Goal: Information Seeking & Learning: Learn about a topic

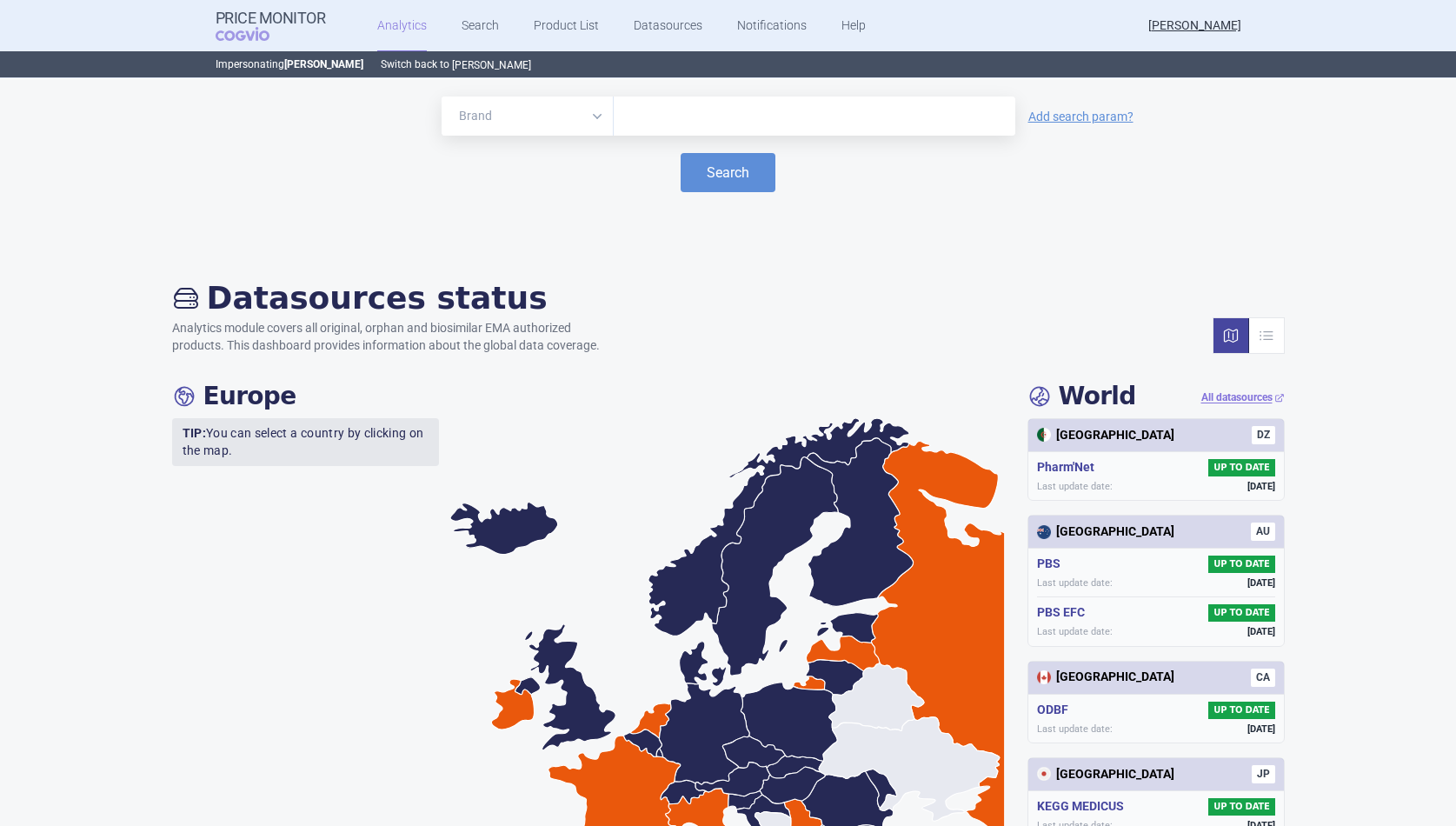
click at [510, 61] on button "[PERSON_NAME]" at bounding box center [491, 66] width 79 height 14
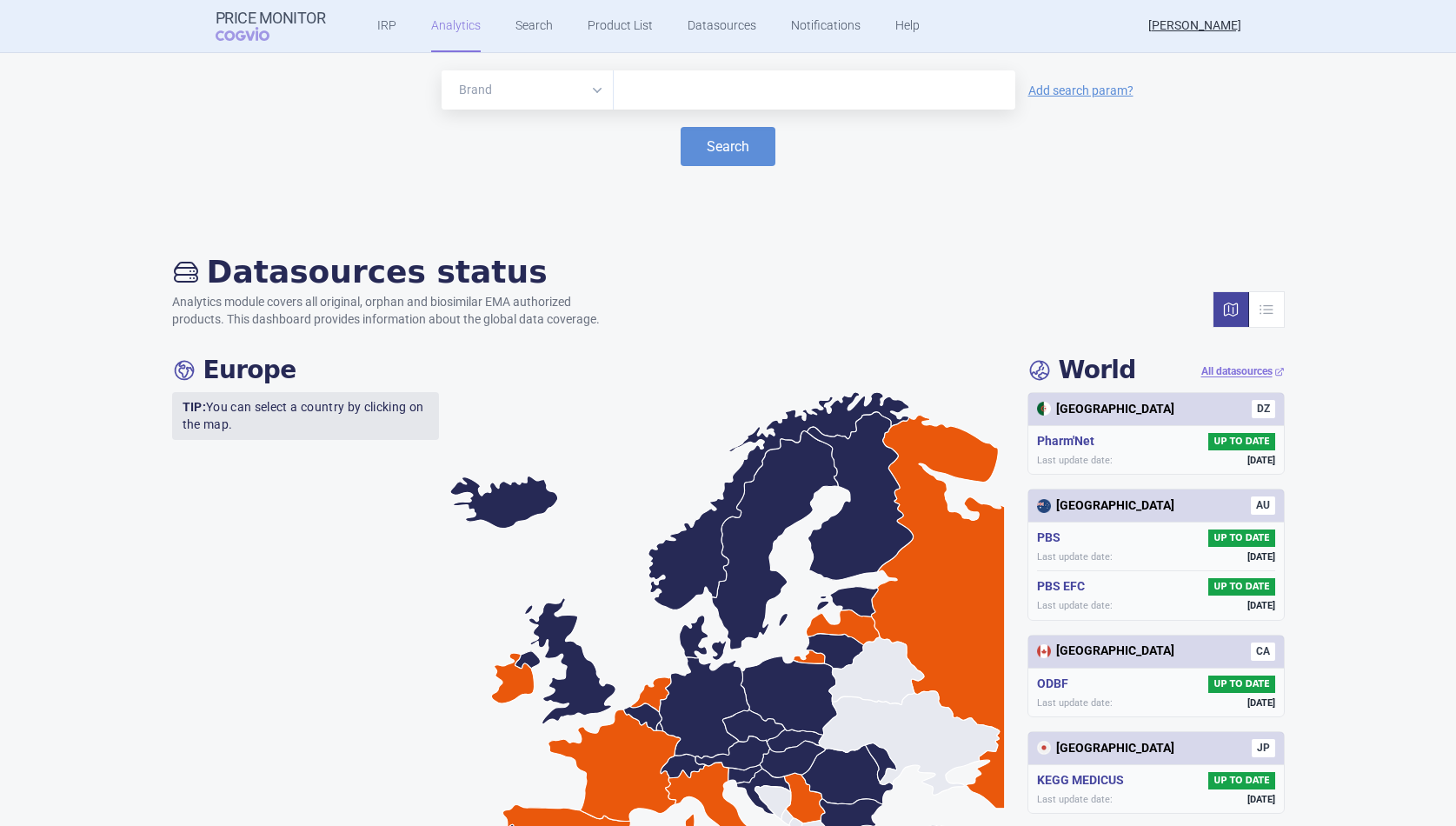
click at [656, 108] on div at bounding box center [814, 89] width 402 height 39
click at [538, 39] on link "Search" at bounding box center [534, 26] width 38 height 53
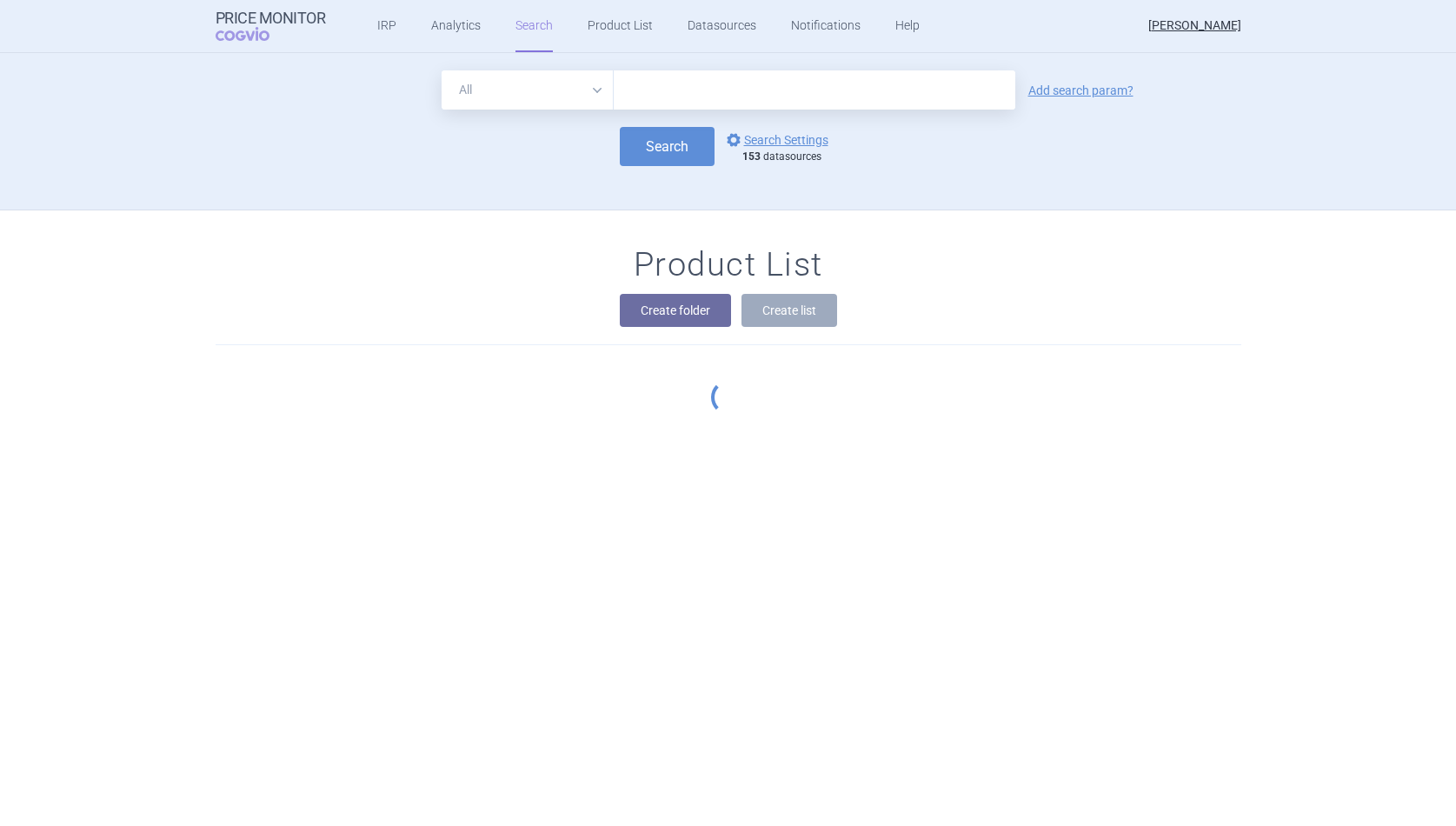
click at [560, 85] on select "All Brand Name ATC Company Active Substance Country Newer than" at bounding box center [527, 89] width 172 height 39
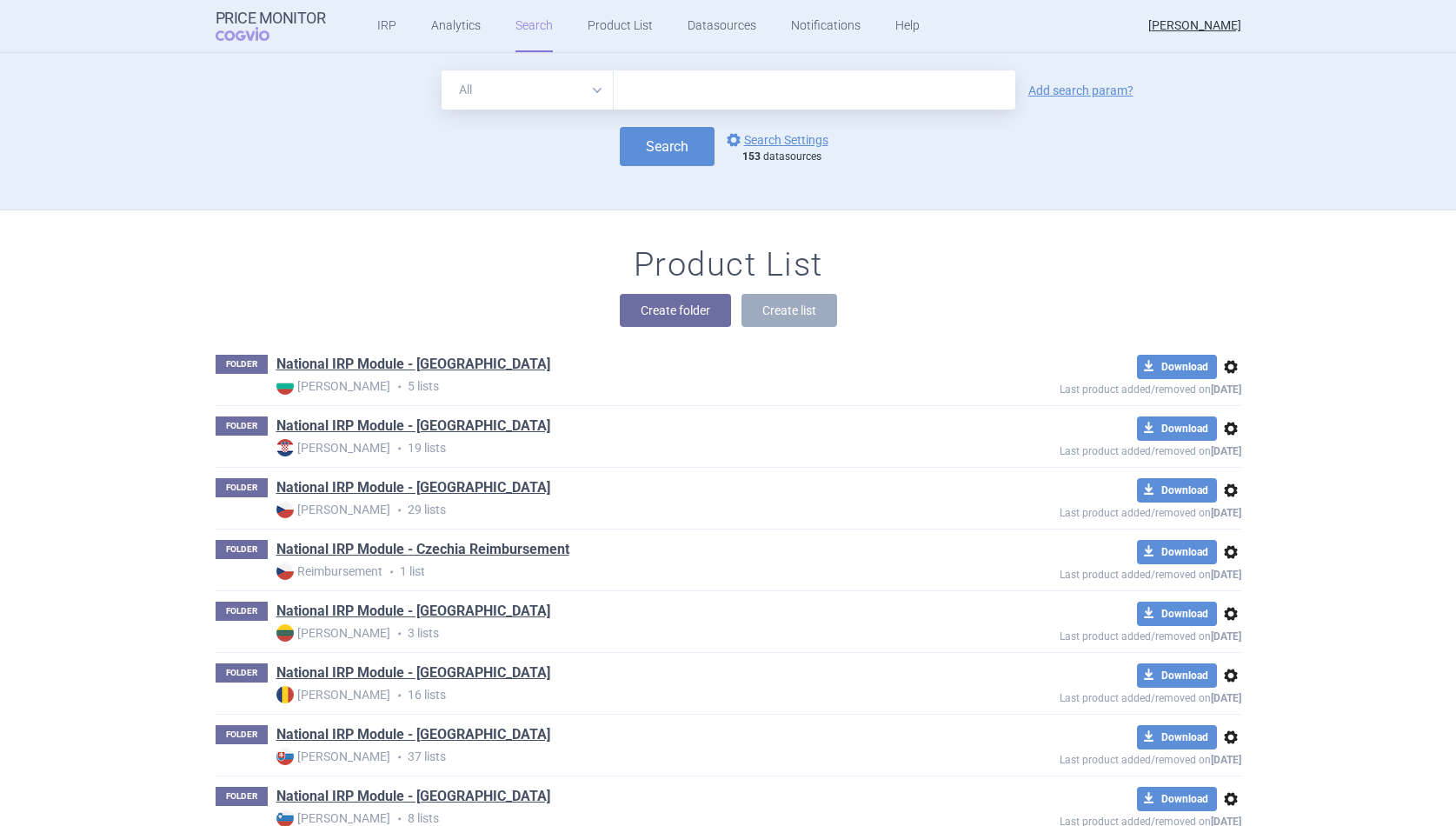
select select "brandName"
click at [441, 70] on select "All Brand Name ATC Company Active Substance Country Newer than" at bounding box center [527, 89] width 172 height 39
click at [653, 155] on button "Search" at bounding box center [667, 146] width 95 height 39
select select "brandName"
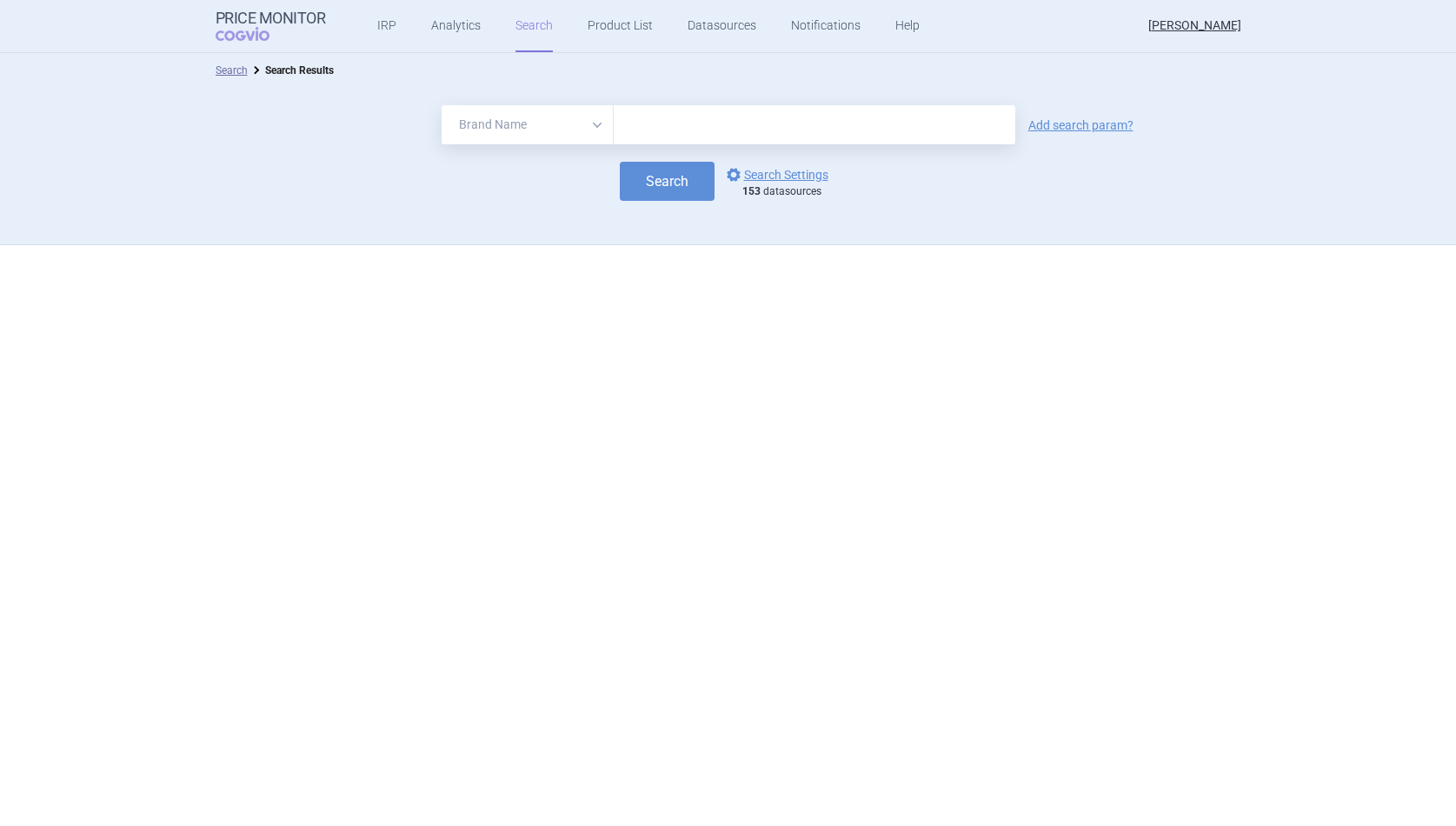
click at [621, 105] on input "text" at bounding box center [814, 124] width 402 height 39
paste input "NovoRapid"
type input "NovoRapid"
click at [648, 167] on button "Search" at bounding box center [667, 181] width 95 height 39
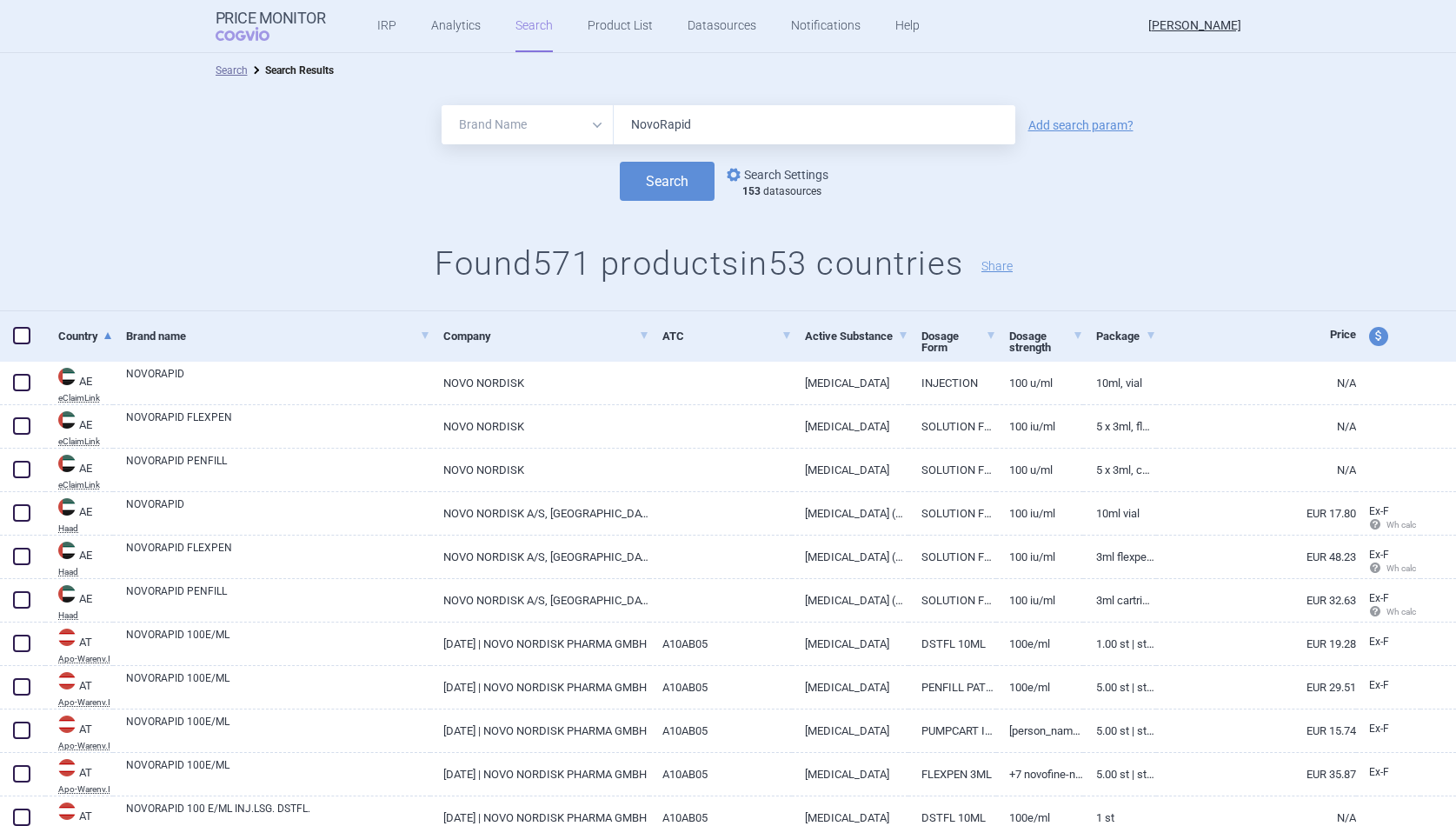
click at [784, 172] on link "options Search Settings" at bounding box center [776, 175] width 105 height 21
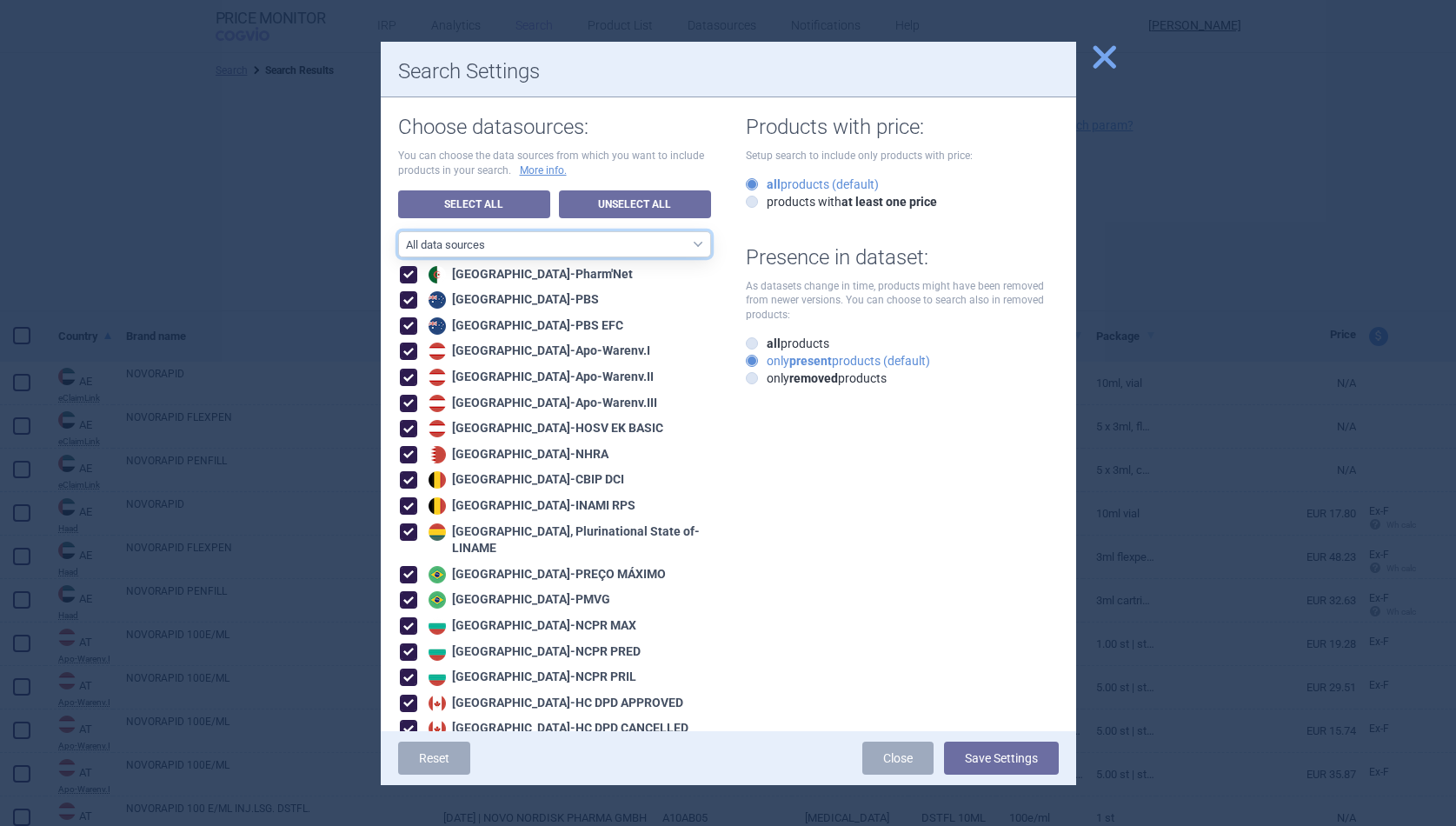
click at [631, 243] on select "All data sources CZ reference sources - Reimbursement SK reference sources - Of…" at bounding box center [554, 244] width 313 height 26
click at [398, 231] on select "All data sources CZ reference sources - Reimbursement SK reference sources - Of…" at bounding box center [554, 244] width 313 height 26
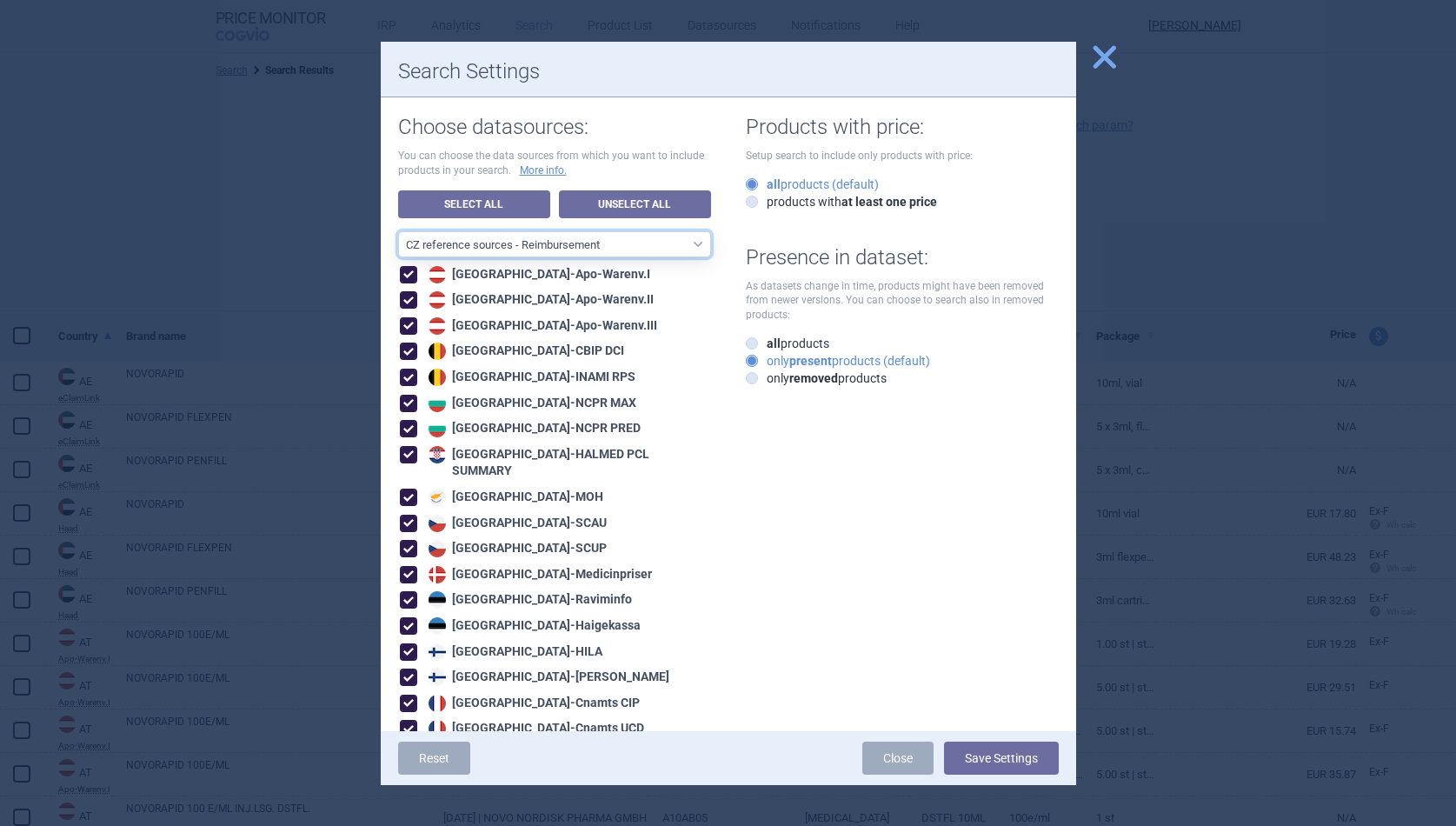
click at [610, 239] on select "All data sources CZ reference sources - Reimbursement SK reference sources - Of…" at bounding box center [554, 244] width 313 height 26
select select "6cb7ebdd-8316-4592-b8fd-6e46f801a11b"
click at [398, 231] on select "All data sources CZ reference sources - Reimbursement SK reference sources - Of…" at bounding box center [554, 244] width 313 height 26
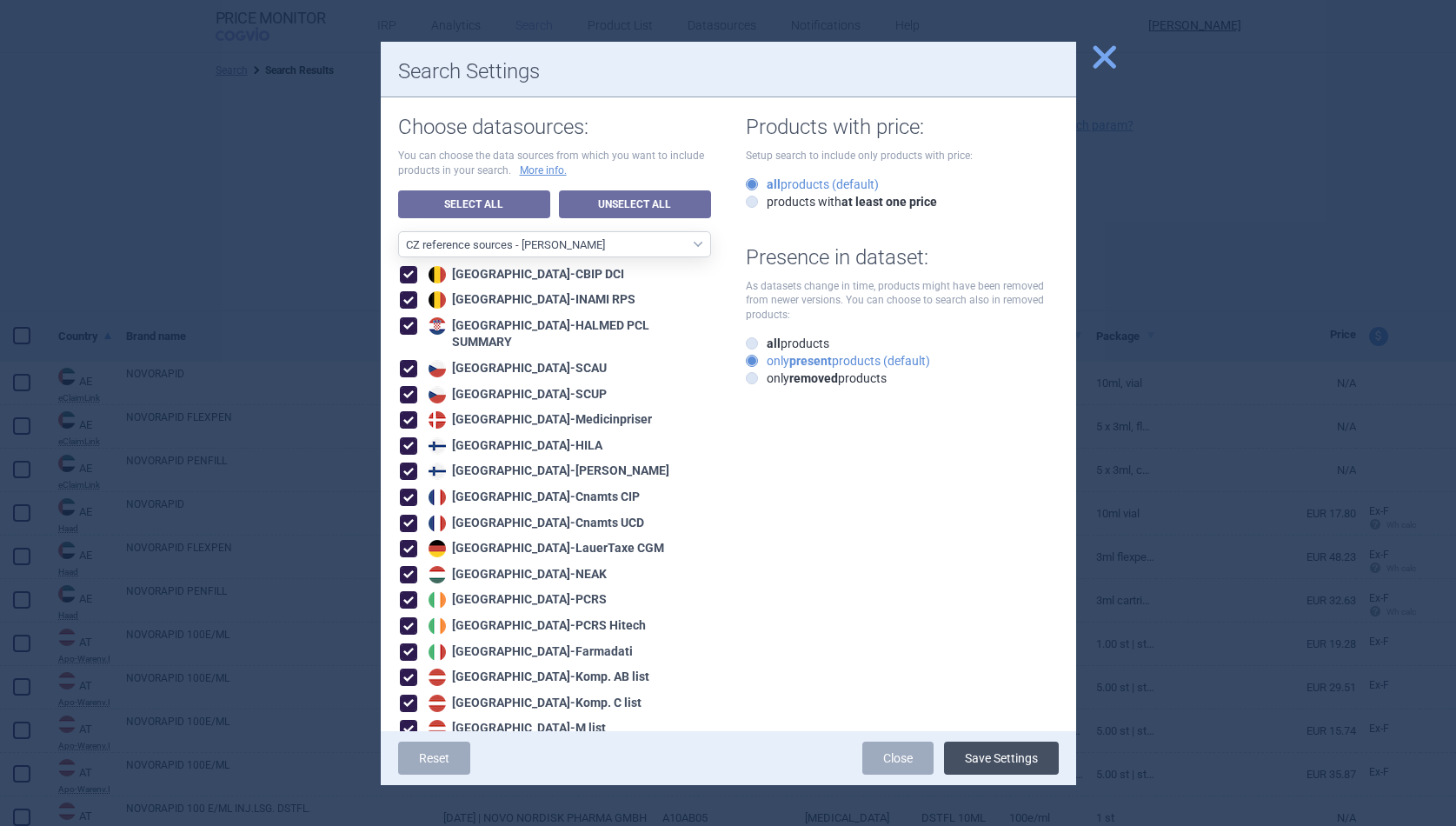
click at [990, 755] on button "Save Settings" at bounding box center [1001, 759] width 115 height 33
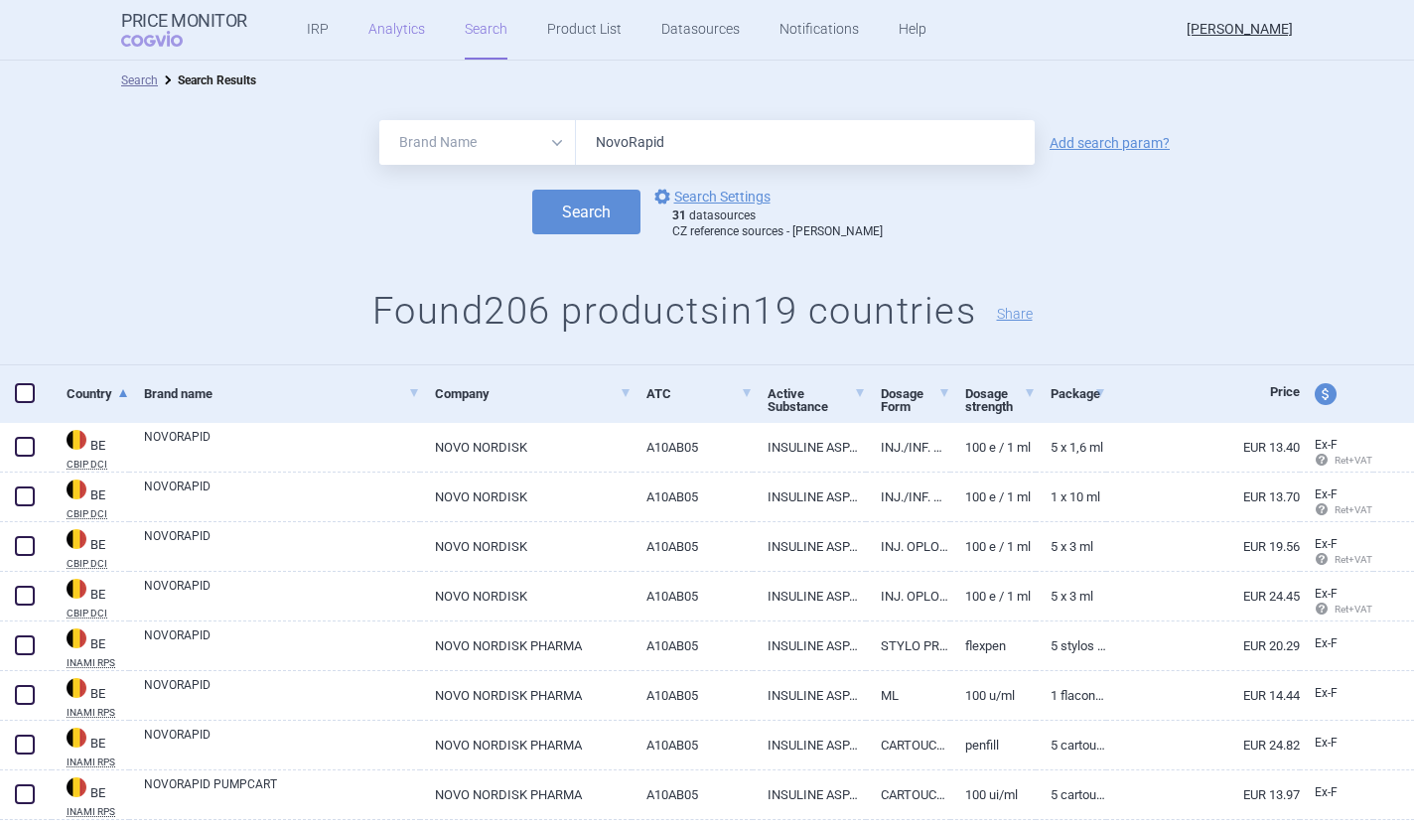
click at [368, 33] on link "Analytics" at bounding box center [396, 30] width 57 height 60
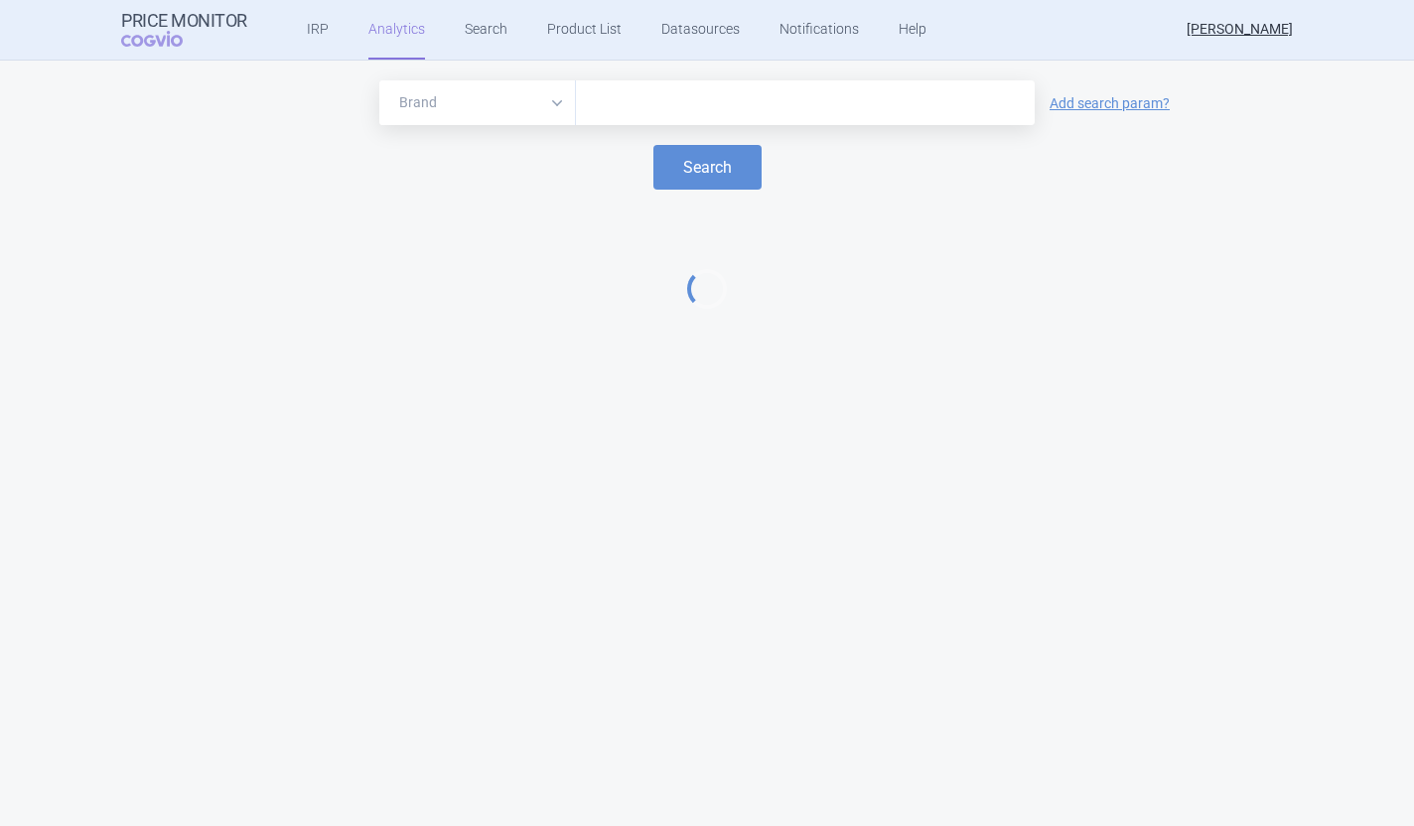
click at [582, 104] on div at bounding box center [805, 102] width 459 height 45
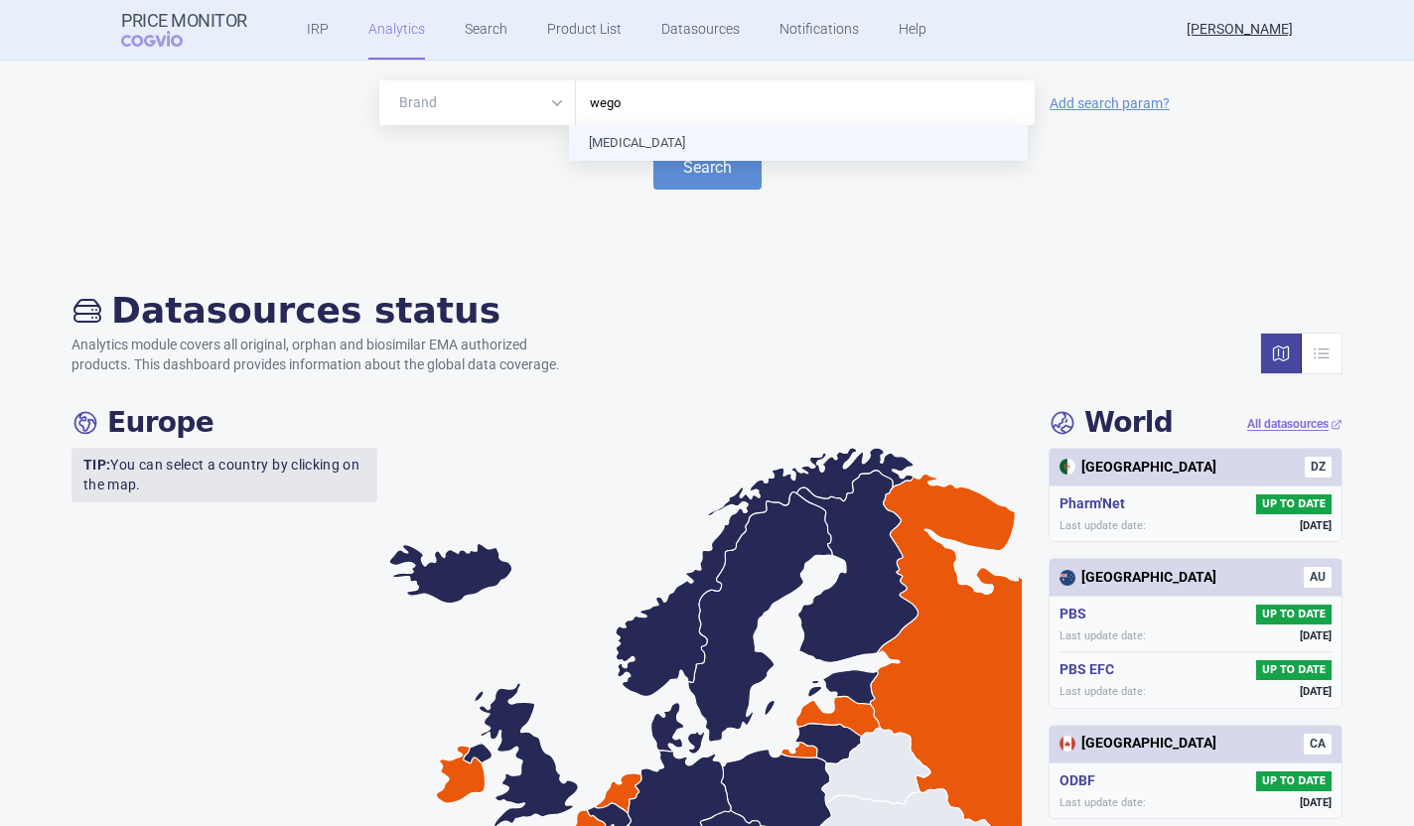
type input "wegov"
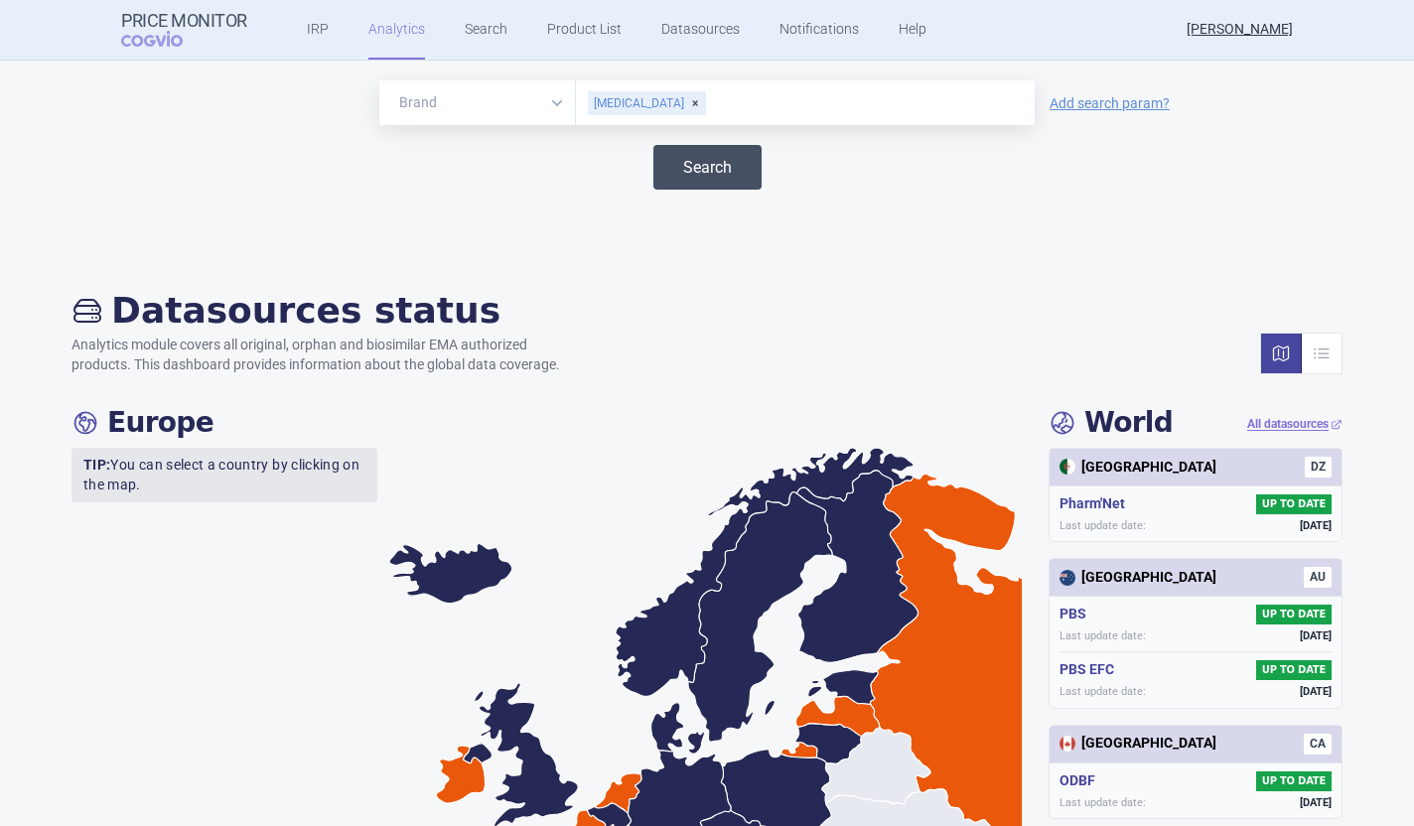
click at [667, 158] on button "Search" at bounding box center [707, 167] width 108 height 45
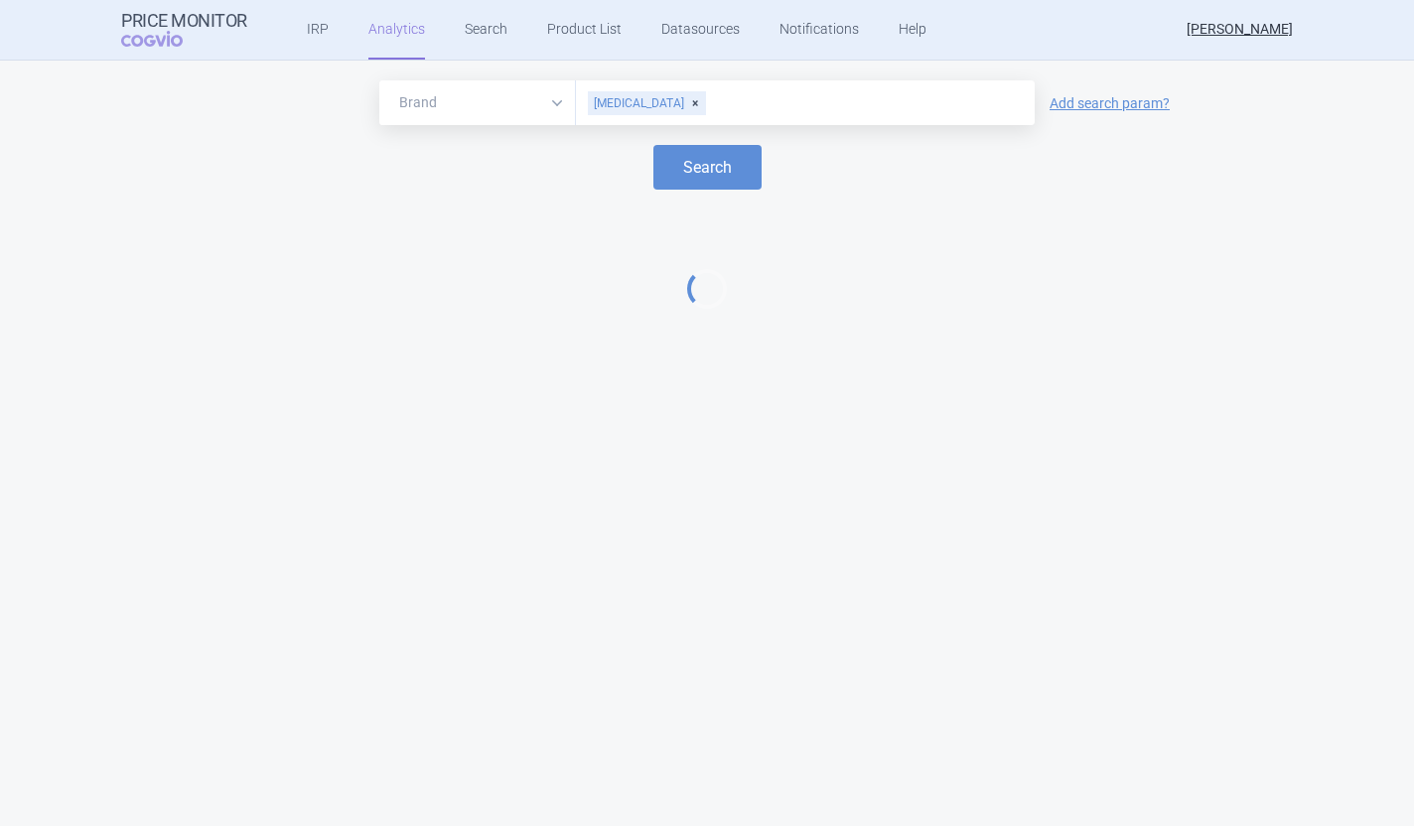
select select "EUR"
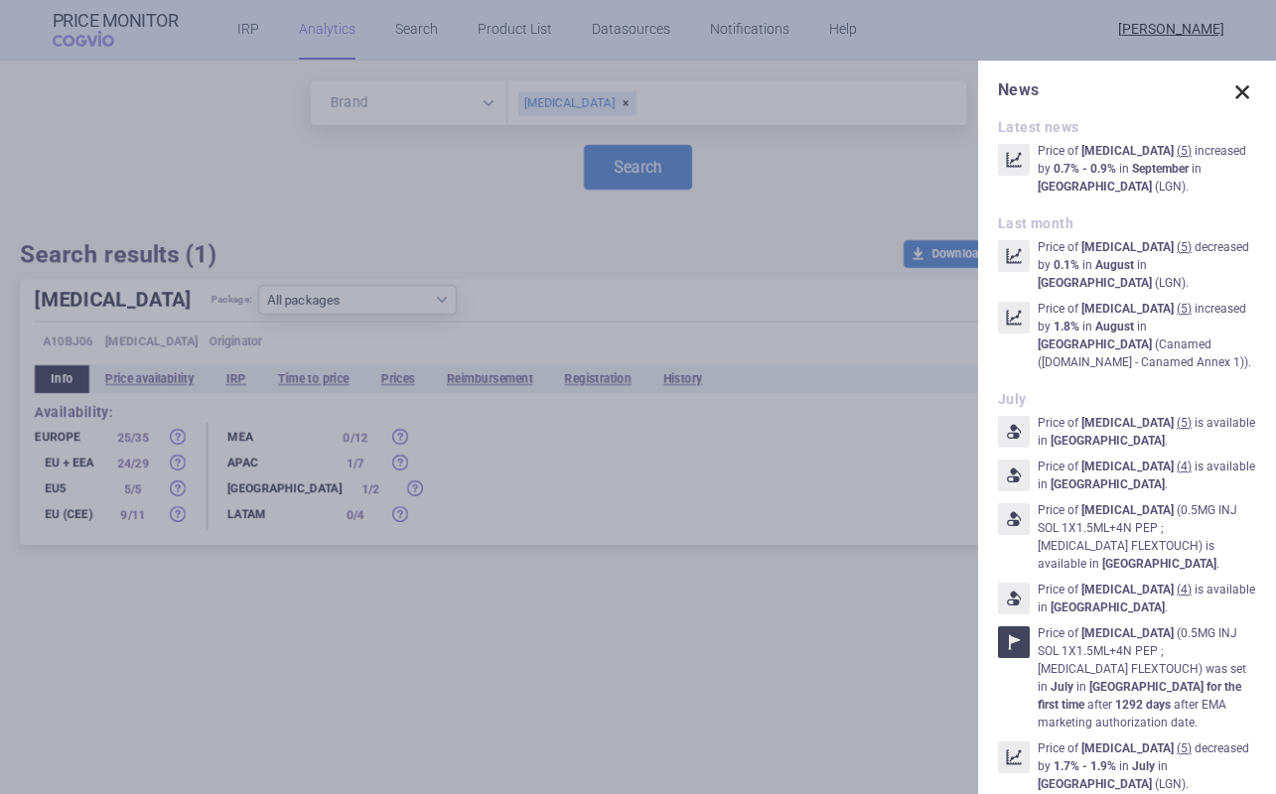
click at [1235, 90] on span at bounding box center [1242, 92] width 28 height 28
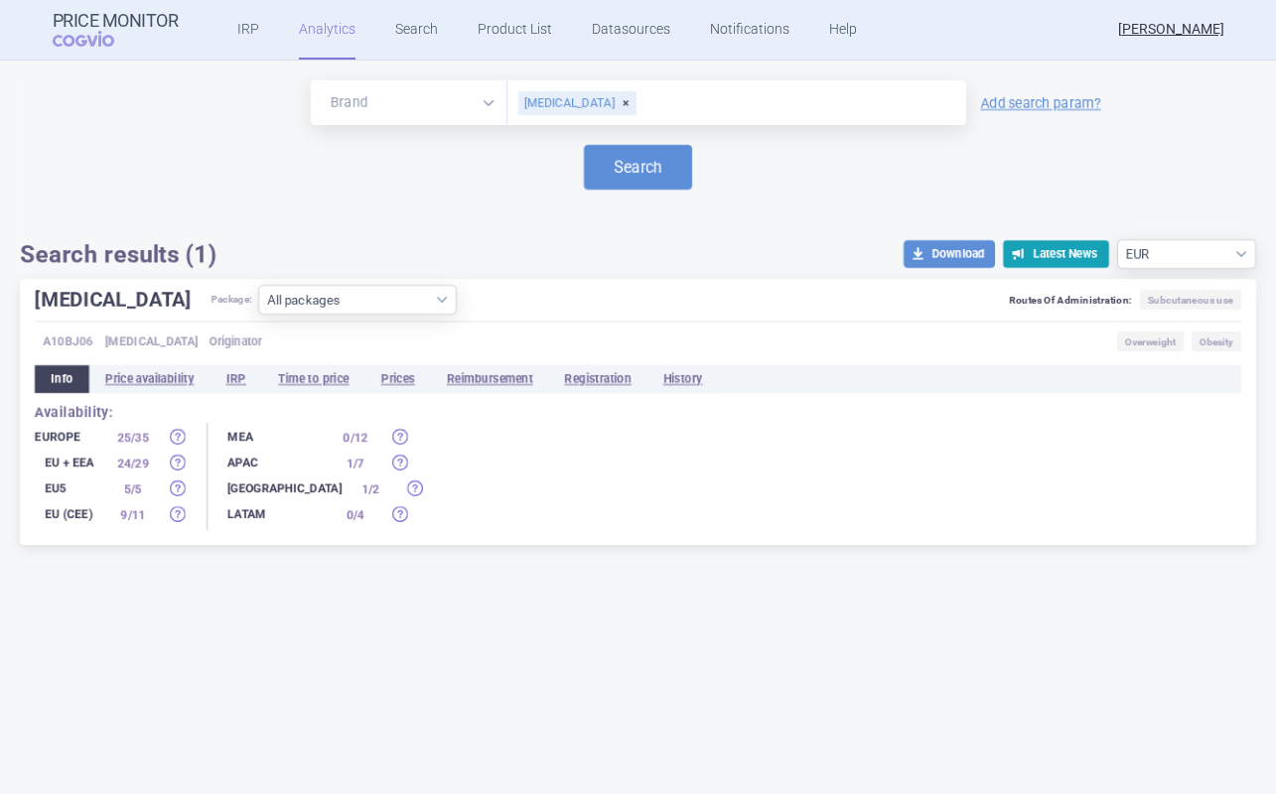
click at [583, 97] on div "[MEDICAL_DATA]" at bounding box center [577, 103] width 118 height 24
click at [576, 104] on input "text" at bounding box center [736, 103] width 439 height 26
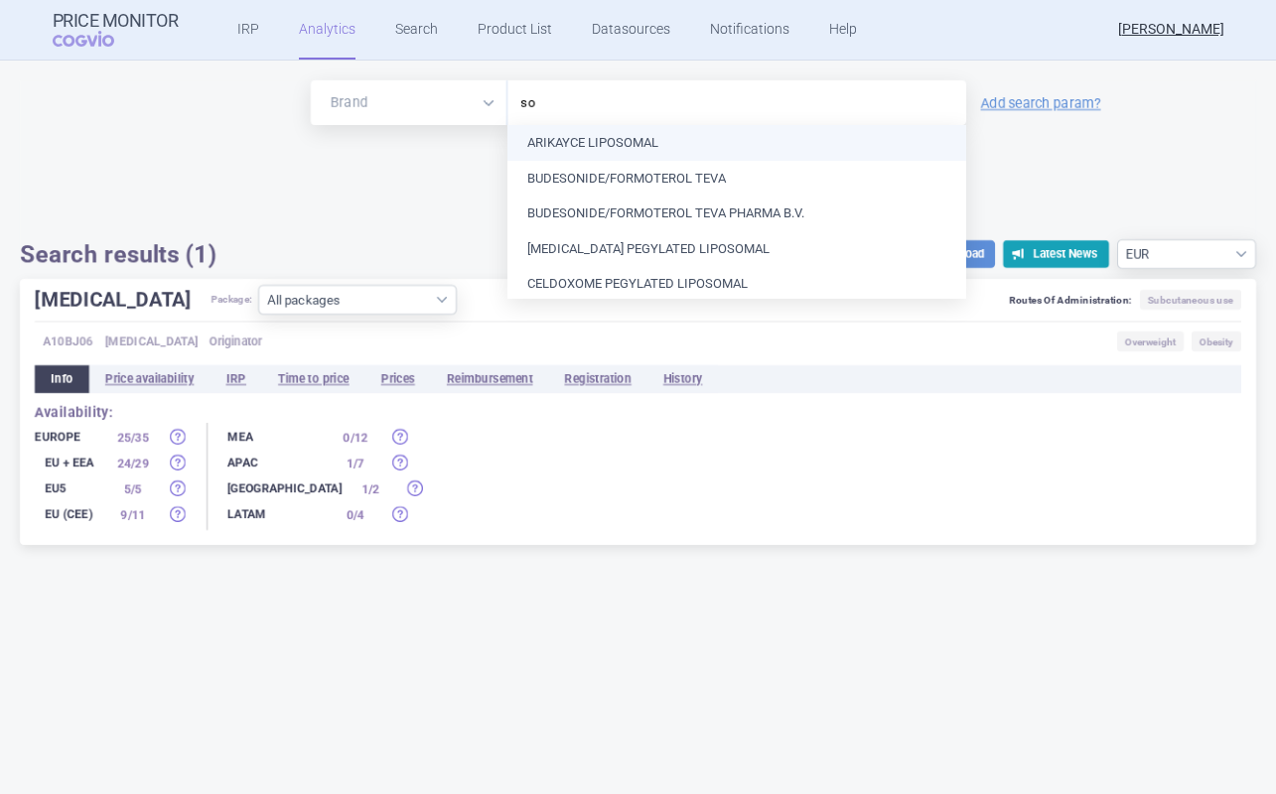
type input "sog"
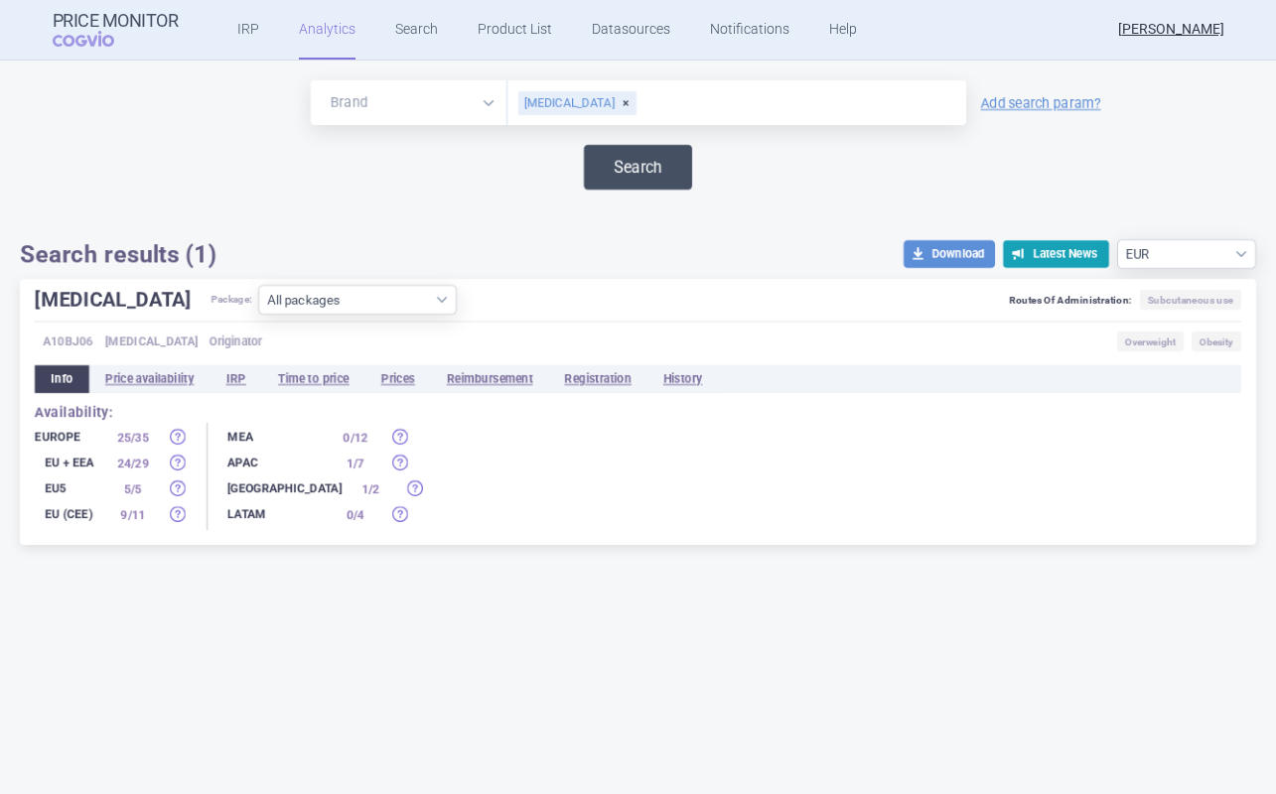
click at [629, 156] on button "Search" at bounding box center [638, 167] width 108 height 45
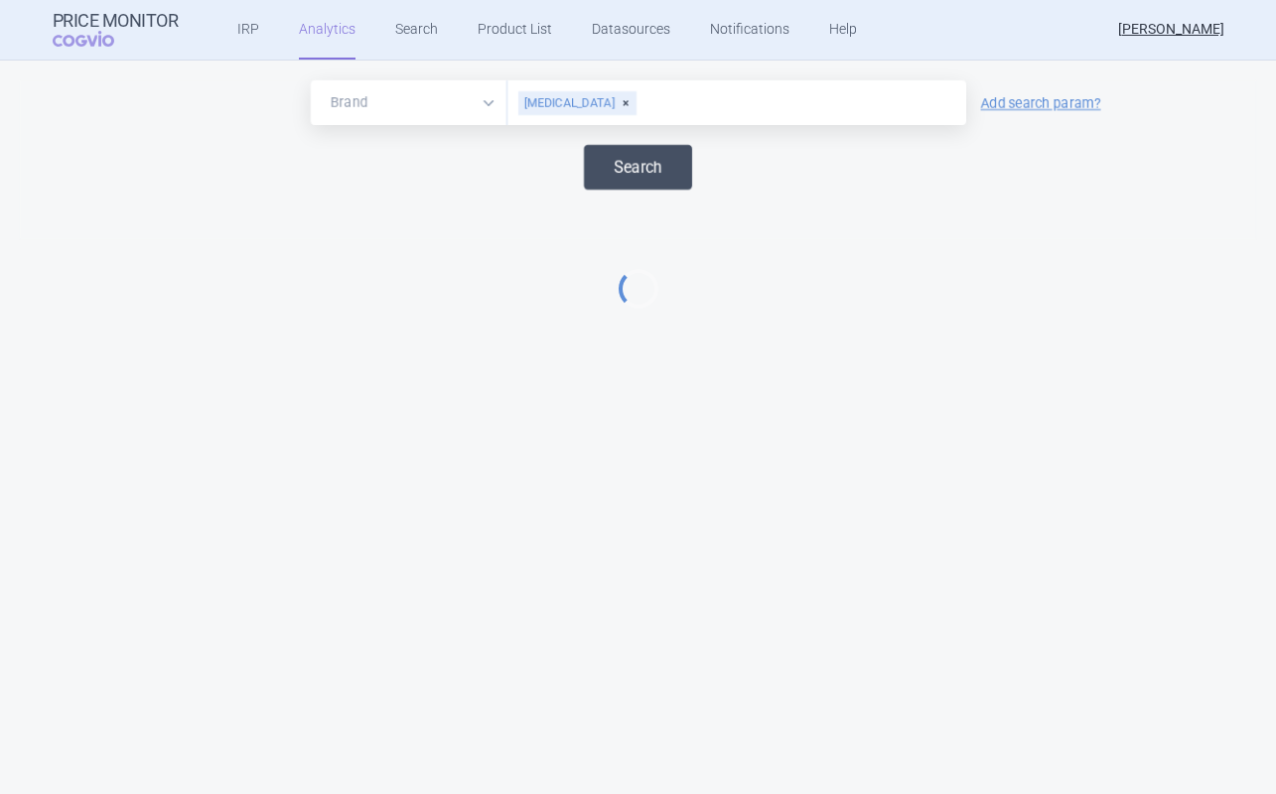
select select "EUR"
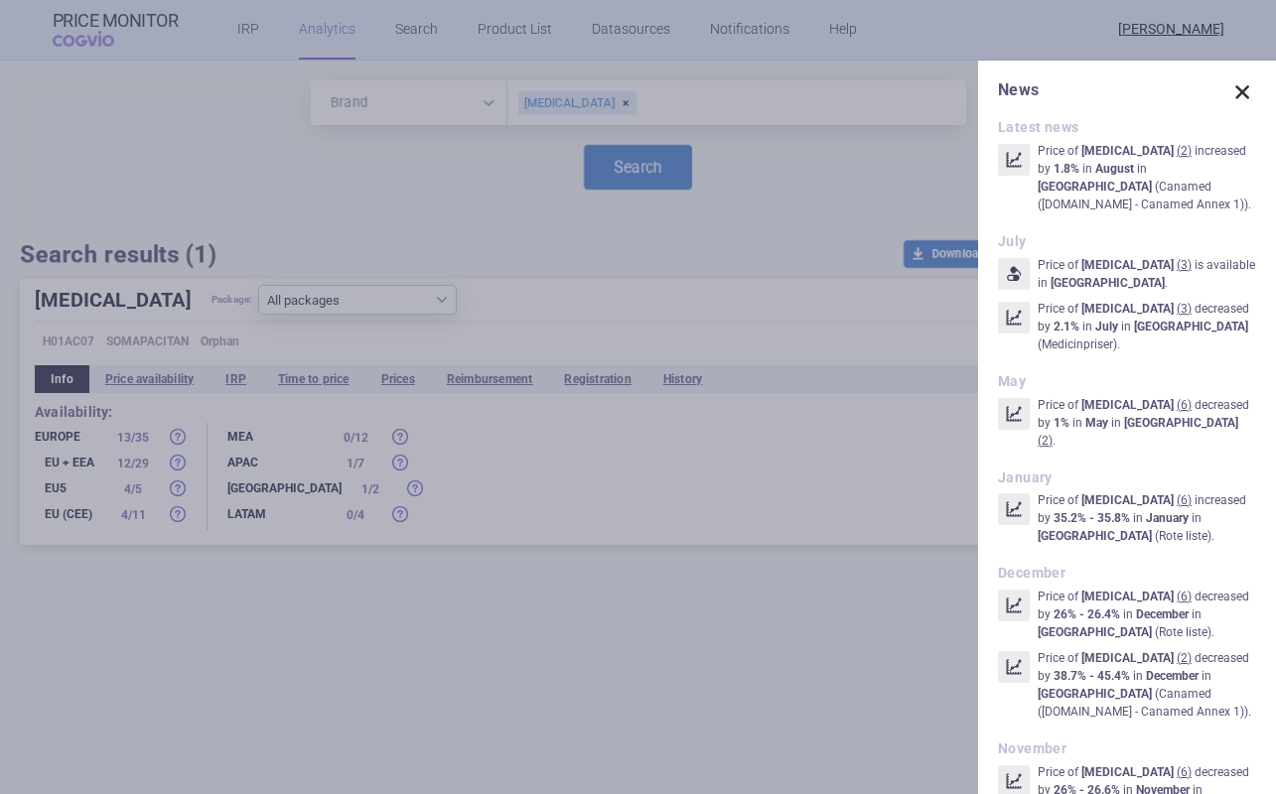
click at [1237, 87] on span at bounding box center [1242, 92] width 28 height 28
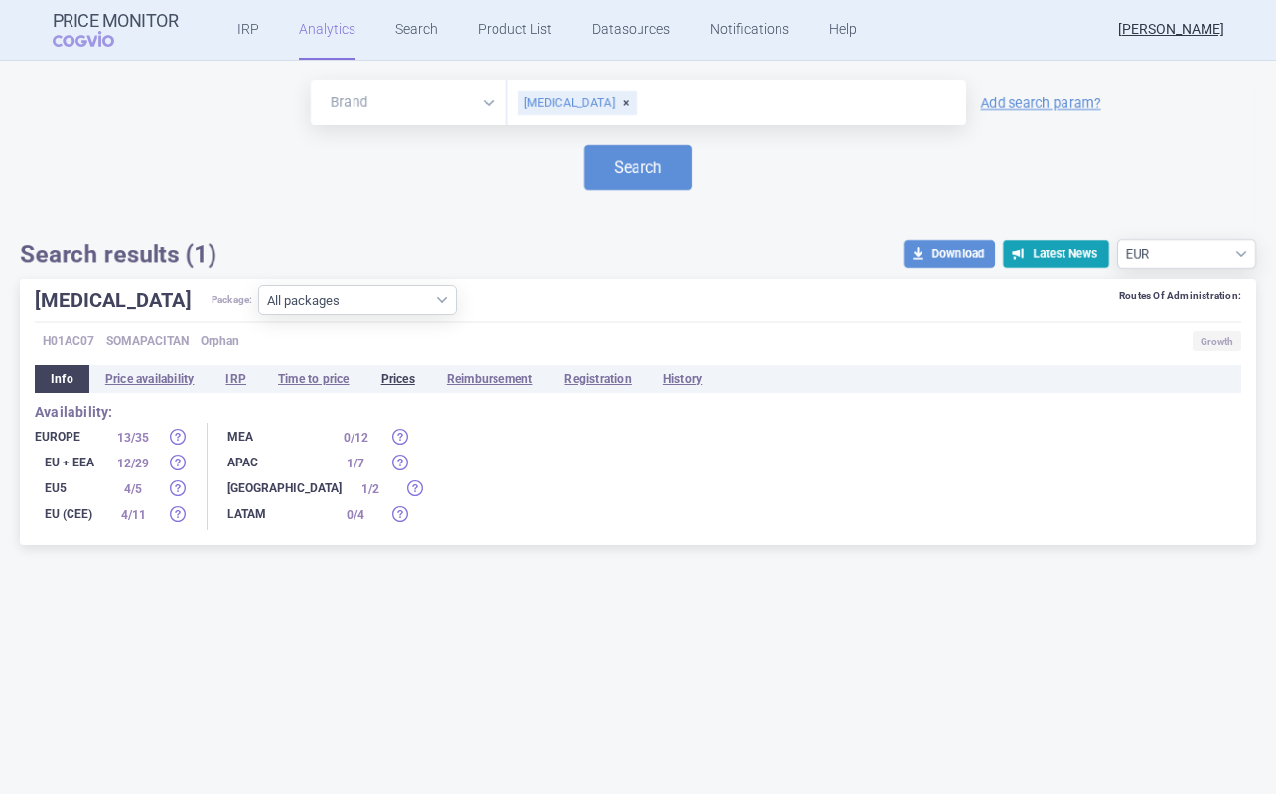
click at [403, 381] on li "Prices" at bounding box center [398, 379] width 66 height 28
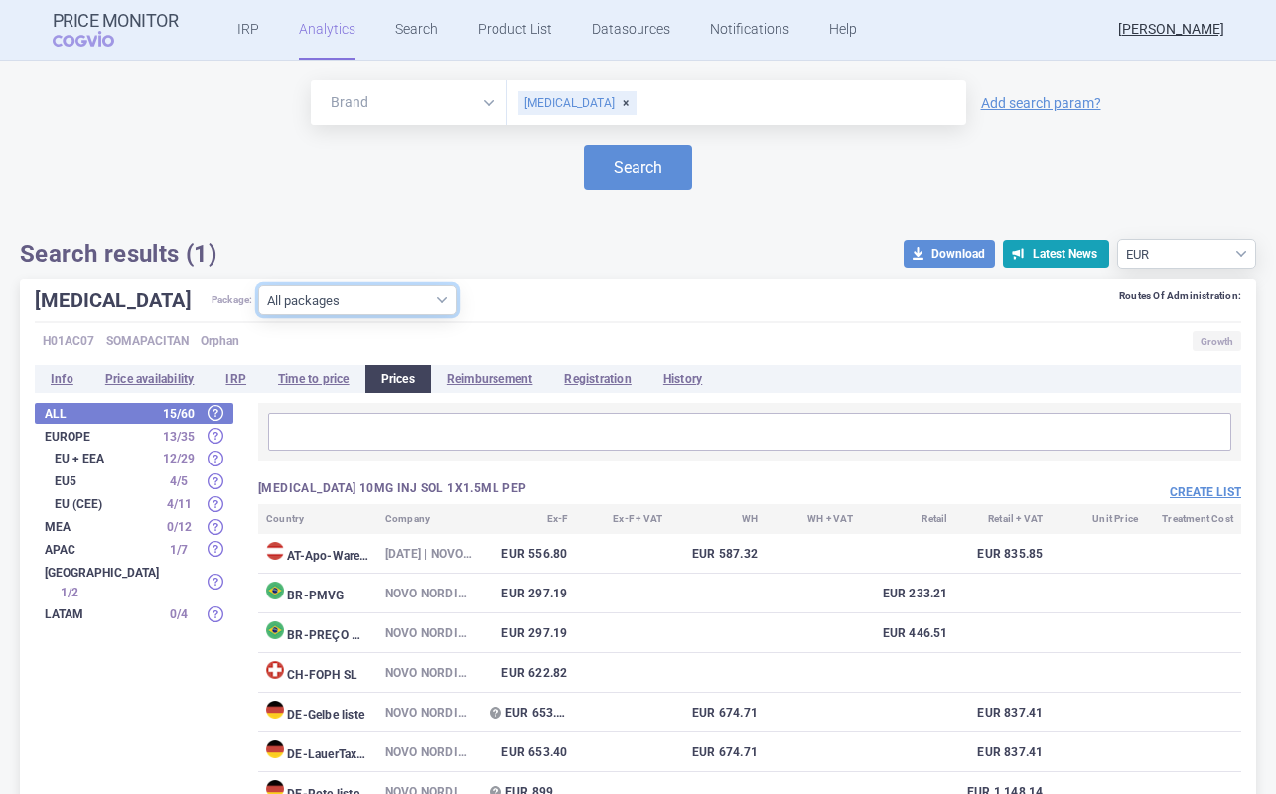
click at [324, 299] on select "All packages 10MG INJ SOL 1X1.5ML PEP ( 16 ) 10MG INJ SOL 5X1.5ML PEP ( 3 ) 15M…" at bounding box center [357, 300] width 199 height 30
select select "ed05adf6-3975-47e7-b112-1da98cc03d50"
click at [258, 315] on select "All packages 10MG INJ SOL 1X1.5ML PEP ( 16 ) 10MG INJ SOL 5X1.5ML PEP ( 3 ) 15M…" at bounding box center [357, 300] width 199 height 30
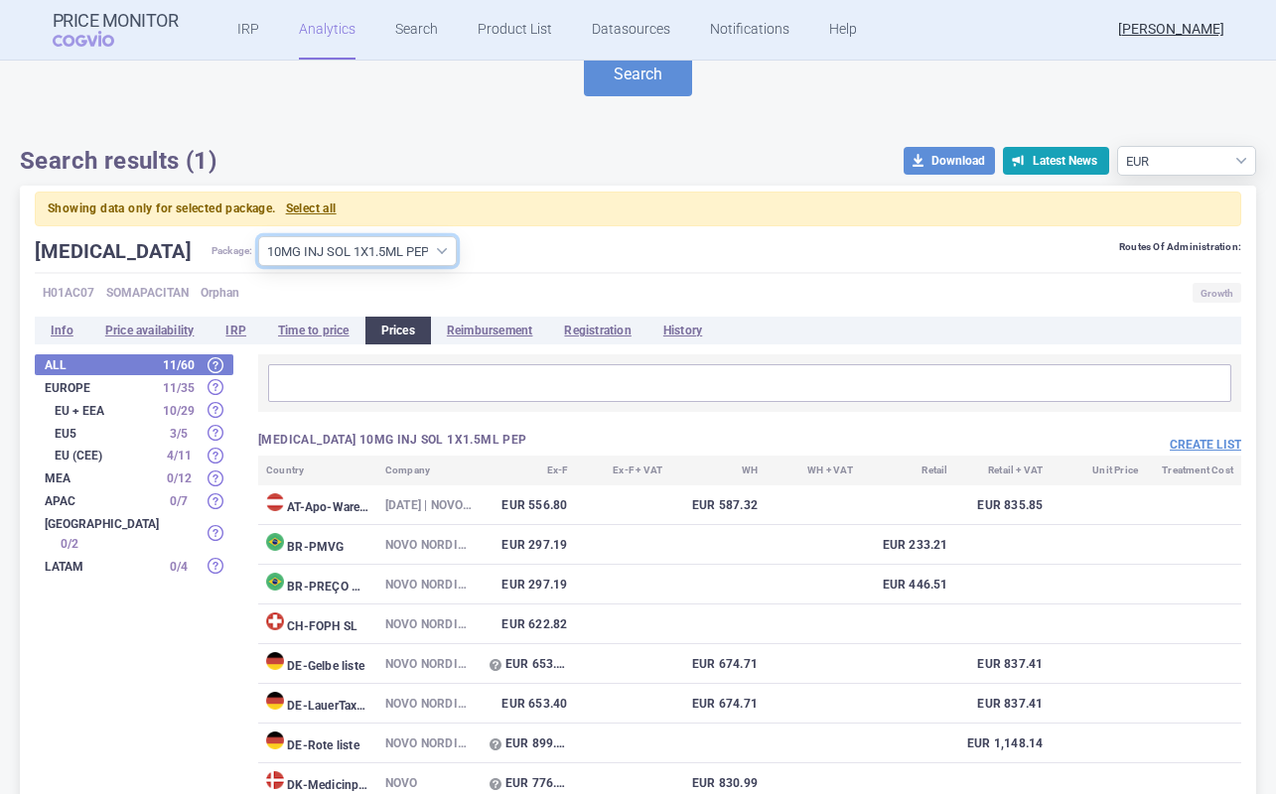
scroll to position [98, 0]
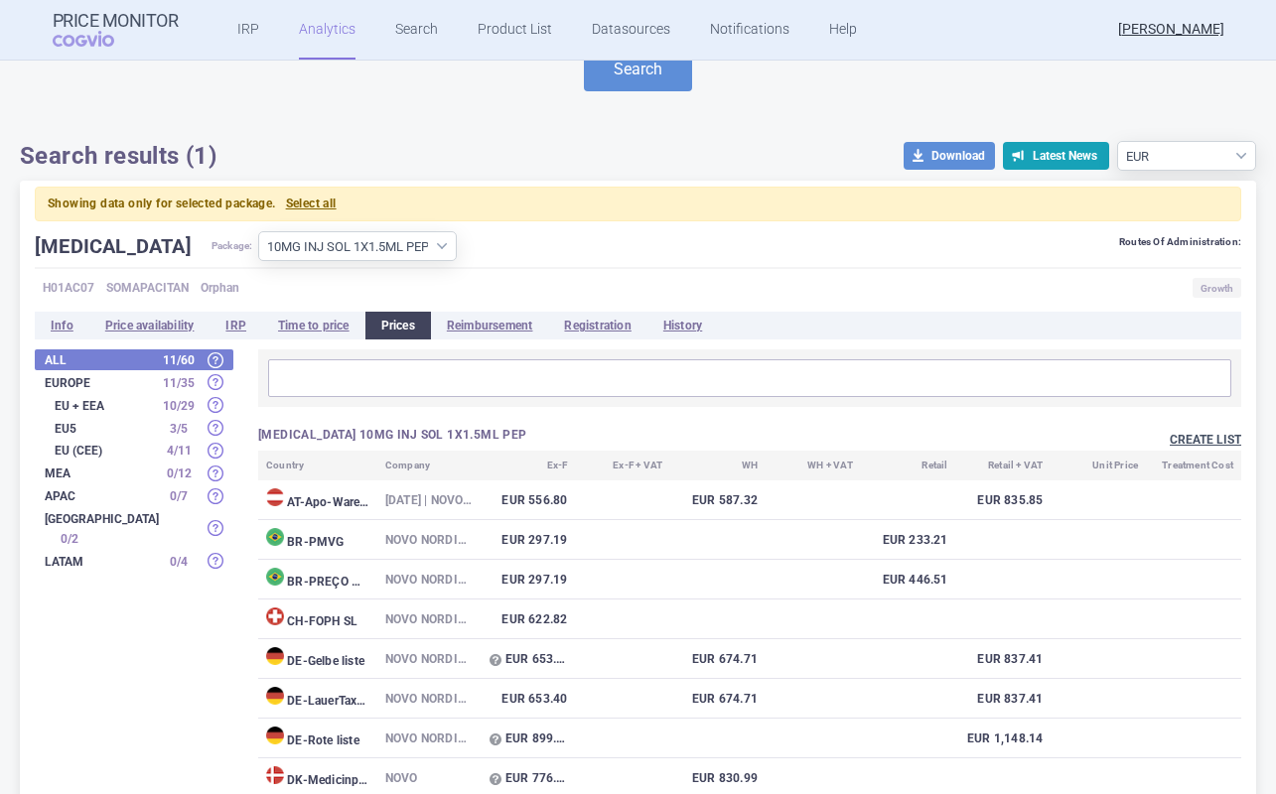
click at [1199, 437] on button "Create list" at bounding box center [1204, 440] width 71 height 17
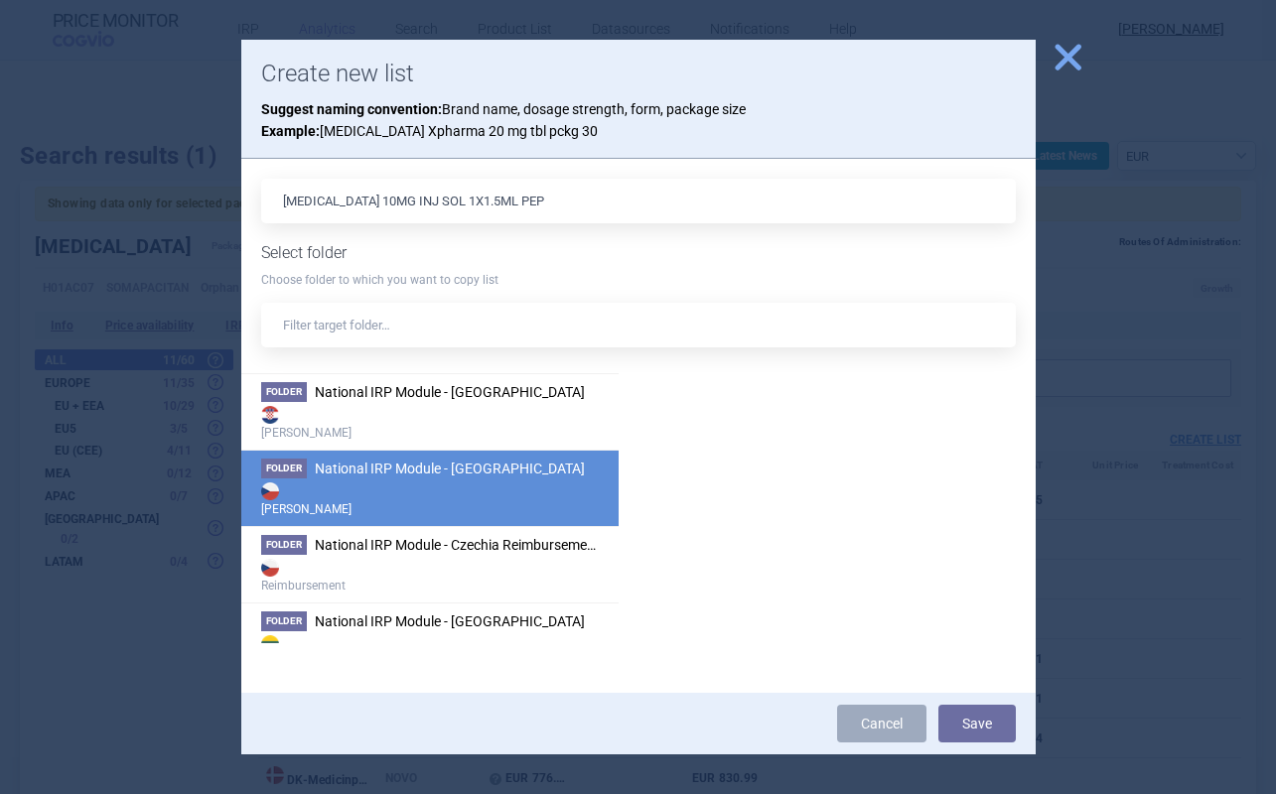
scroll to position [51, 0]
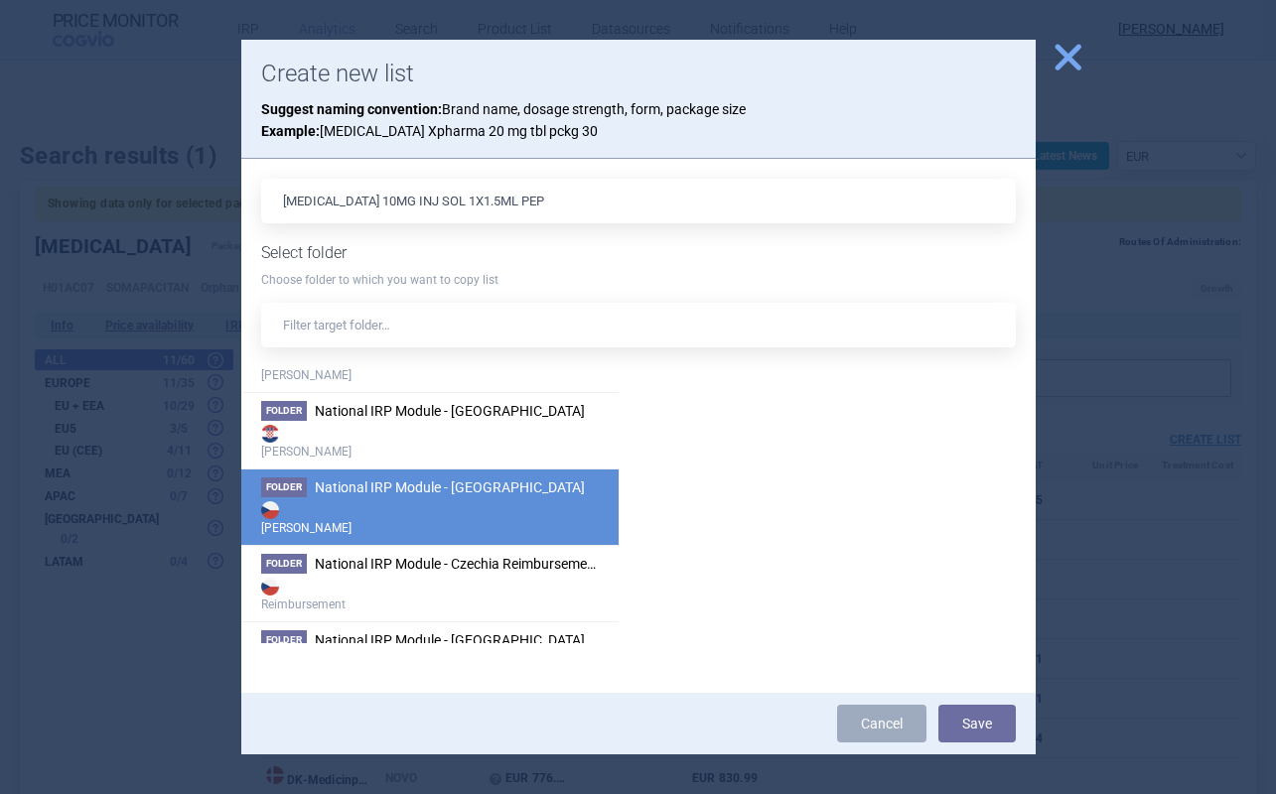
click at [521, 502] on strong "[PERSON_NAME]" at bounding box center [430, 517] width 338 height 40
click at [996, 717] on button "Save" at bounding box center [976, 724] width 77 height 38
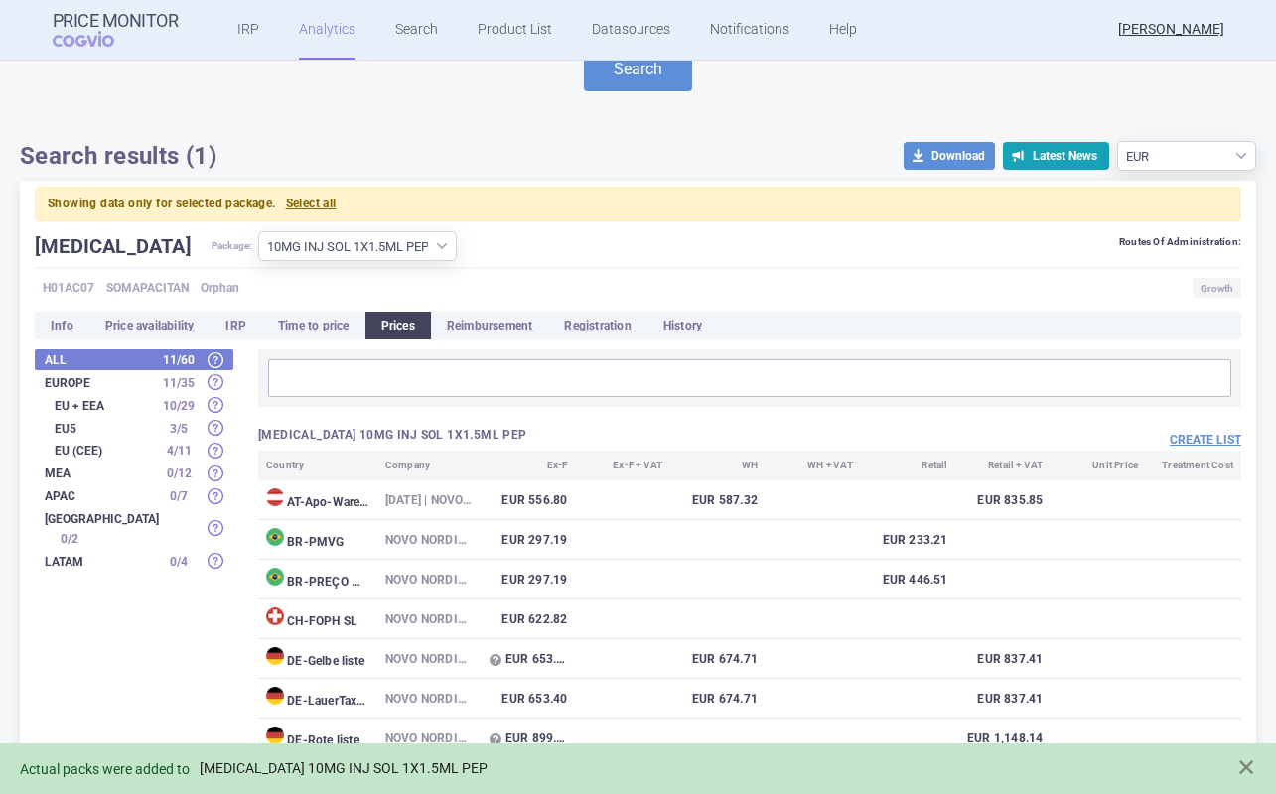
click at [360, 765] on link "[MEDICAL_DATA] 10MG INJ SOL 1X1.5ML PEP" at bounding box center [344, 768] width 288 height 17
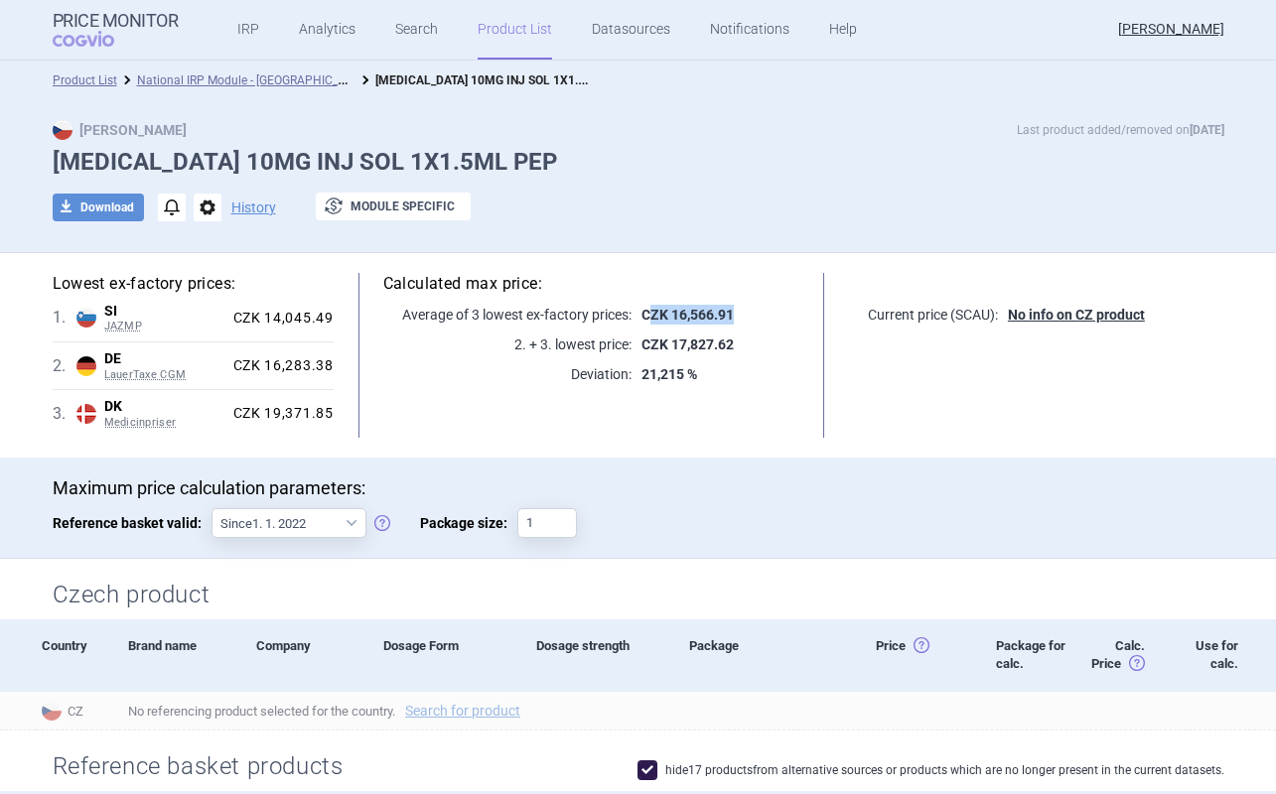
drag, startPoint x: 739, startPoint y: 313, endPoint x: 639, endPoint y: 318, distance: 99.4
click at [639, 318] on p "CZK 16,566.91" at bounding box center [715, 315] width 168 height 20
click at [731, 318] on p "CZK 16,566.91" at bounding box center [715, 315] width 168 height 20
drag, startPoint x: 681, startPoint y: 372, endPoint x: 615, endPoint y: 371, distance: 66.5
click at [615, 371] on div "Deviation: 21,215 %" at bounding box center [591, 374] width 416 height 20
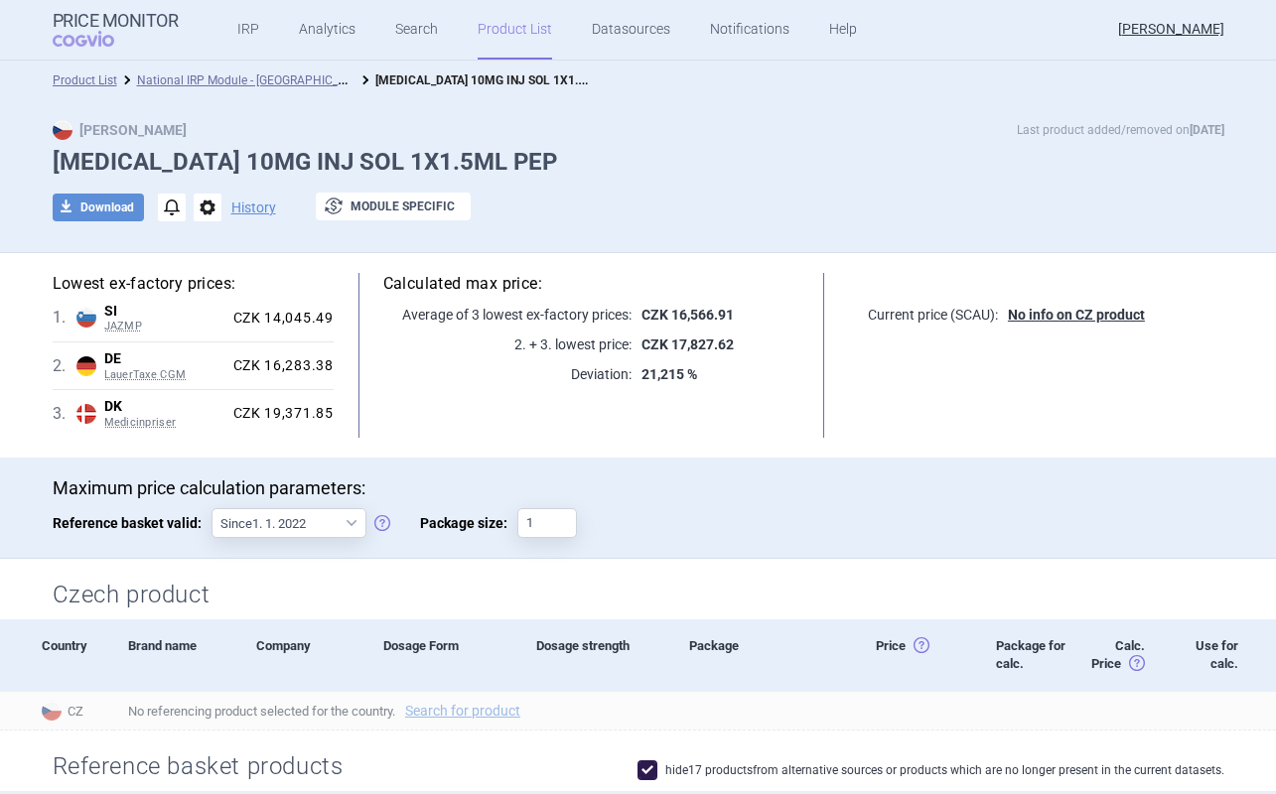
click at [598, 378] on p "Deviation:" at bounding box center [507, 374] width 248 height 20
click at [599, 378] on p "Deviation:" at bounding box center [507, 374] width 248 height 20
click at [658, 373] on strong "21,215 %" at bounding box center [669, 374] width 56 height 16
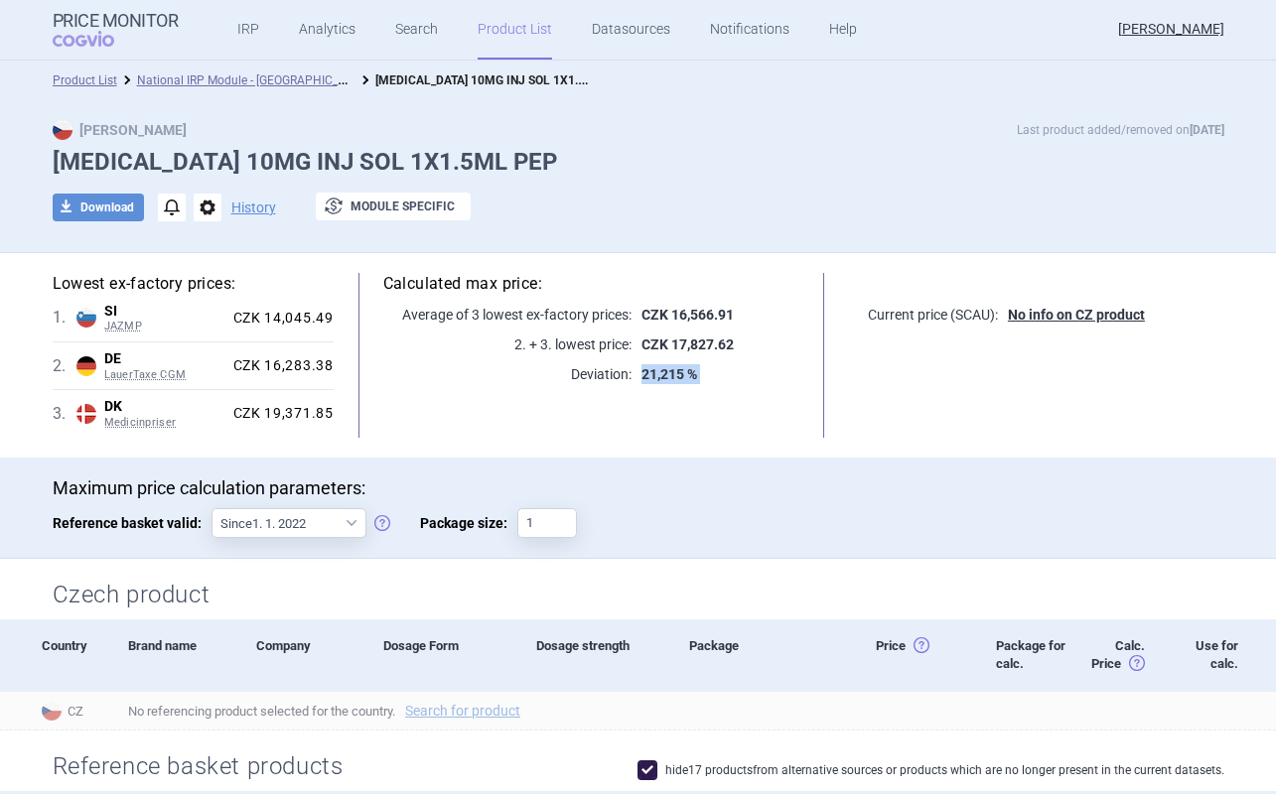
click at [658, 373] on strong "21,215 %" at bounding box center [669, 374] width 56 height 16
drag, startPoint x: 745, startPoint y: 342, endPoint x: 492, endPoint y: 349, distance: 252.3
click at [492, 349] on div "2. + 3. lowest price: CZK 17,827.62" at bounding box center [591, 345] width 416 height 20
click at [693, 458] on div "Maximum price calculation parameters: Reference basket valid: Since 1. 1. 2022 …" at bounding box center [638, 509] width 1276 height 102
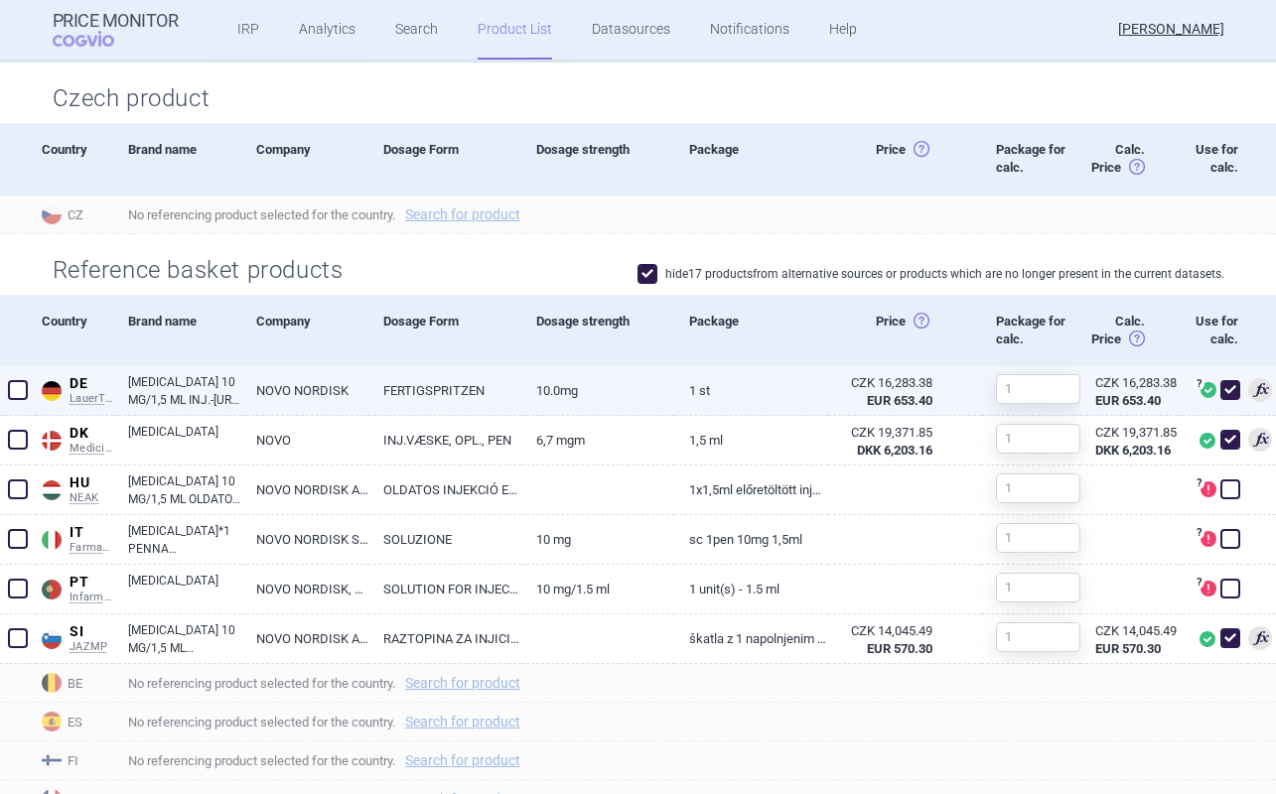
scroll to position [465, 0]
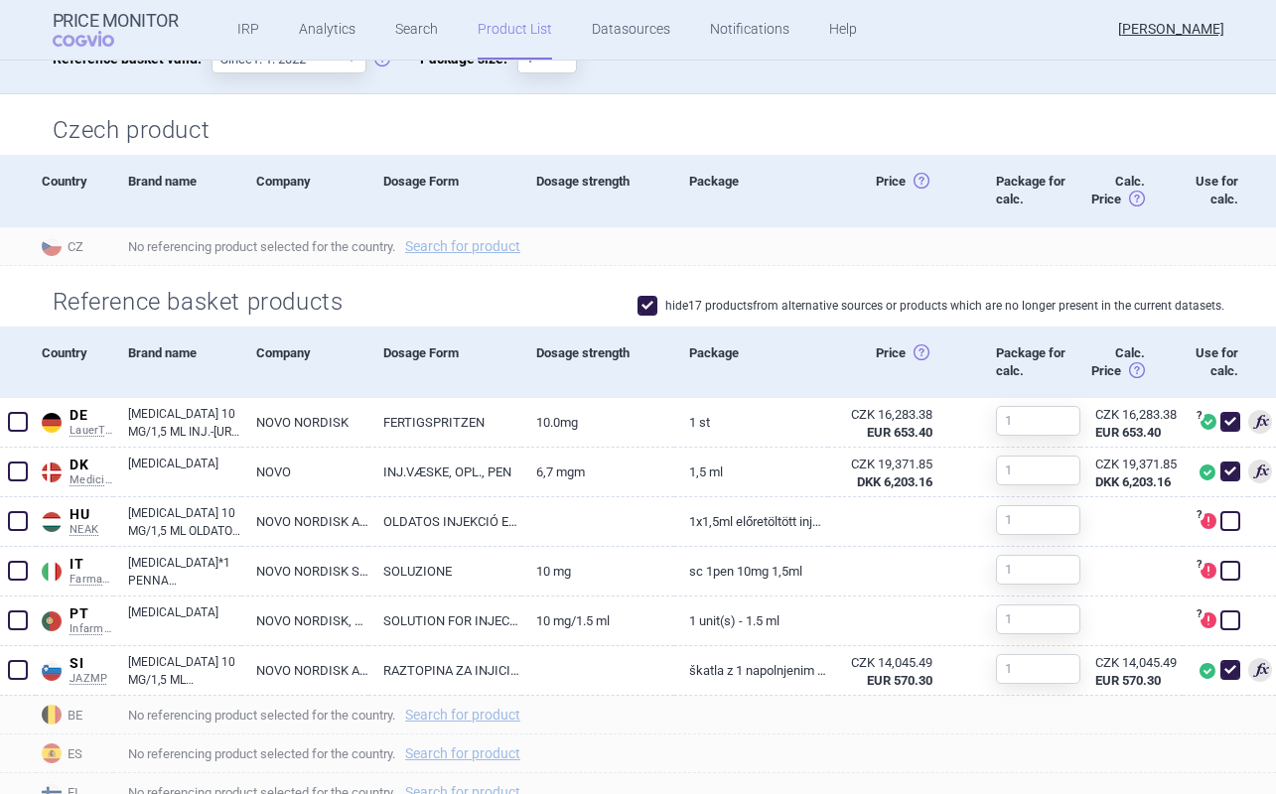
click at [642, 305] on span at bounding box center [647, 306] width 20 height 20
checkbox input "false"
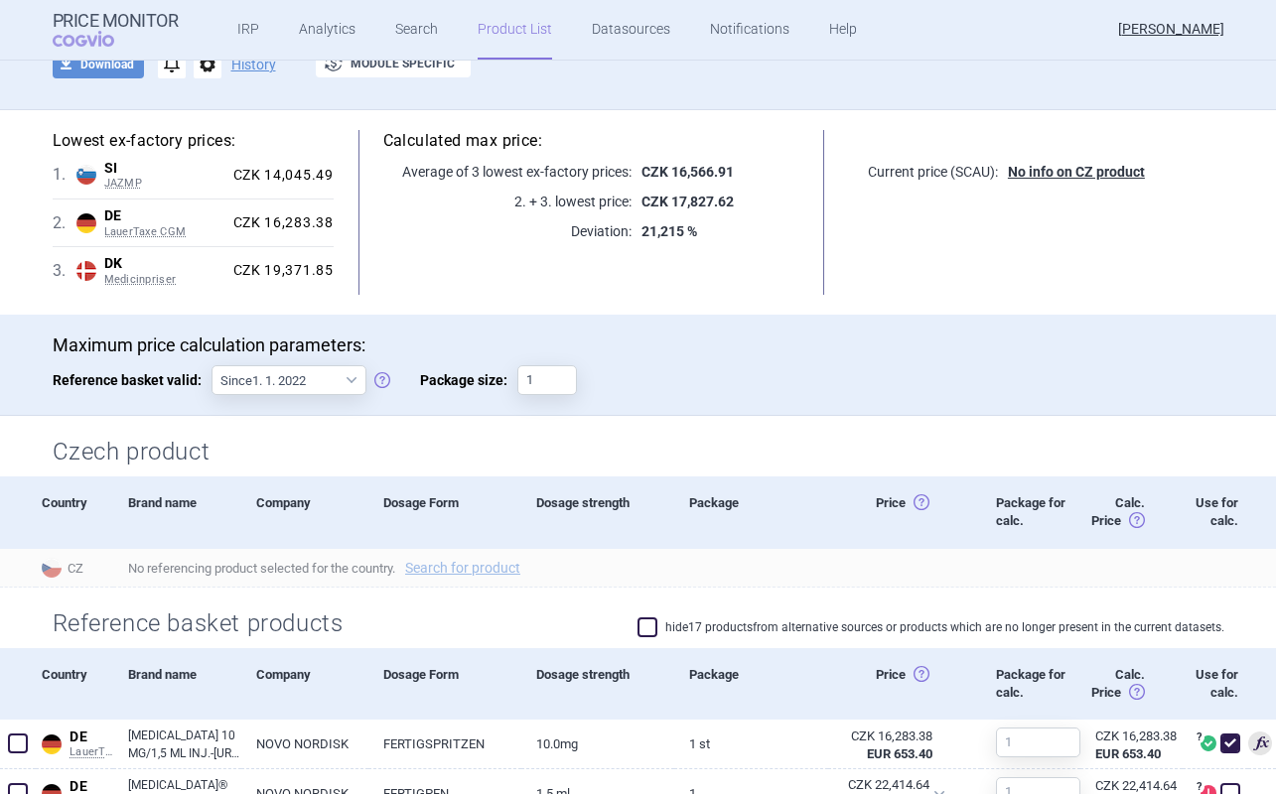
scroll to position [0, 0]
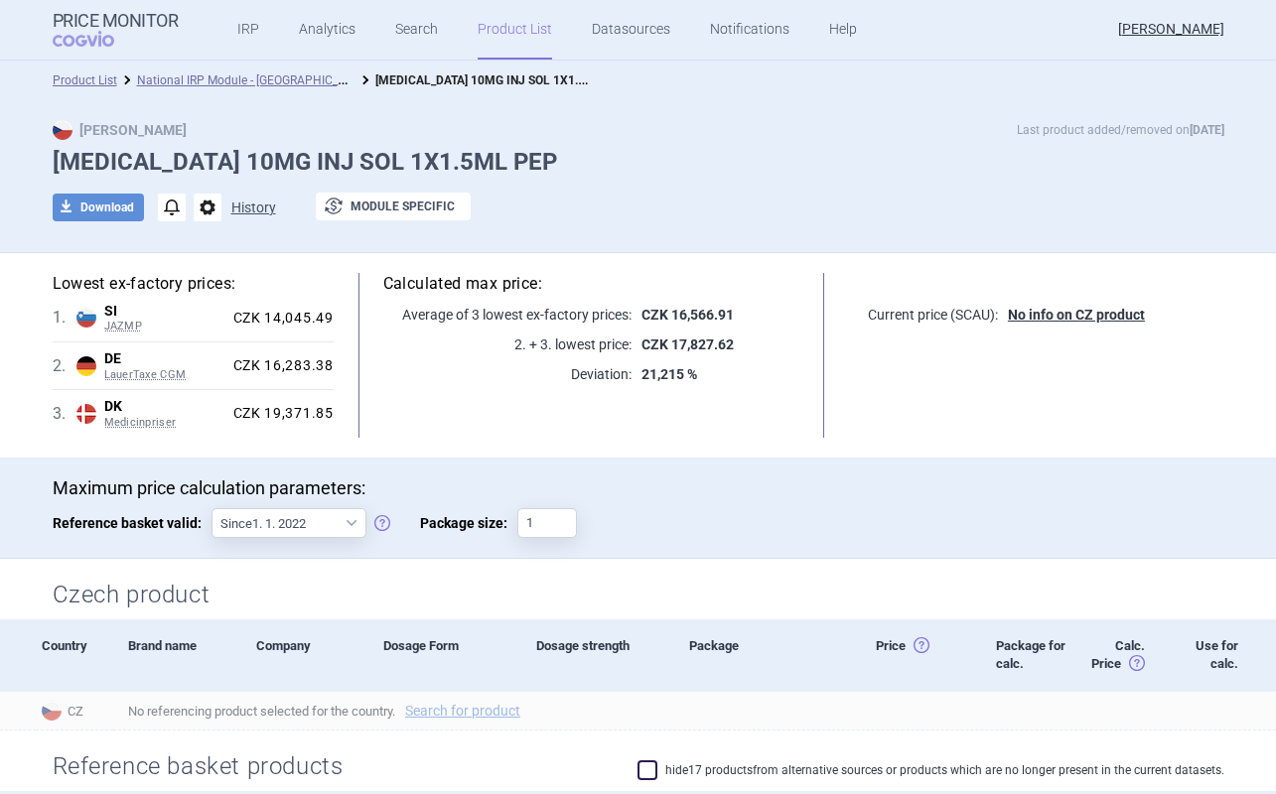
click at [250, 213] on button "History" at bounding box center [253, 208] width 45 height 14
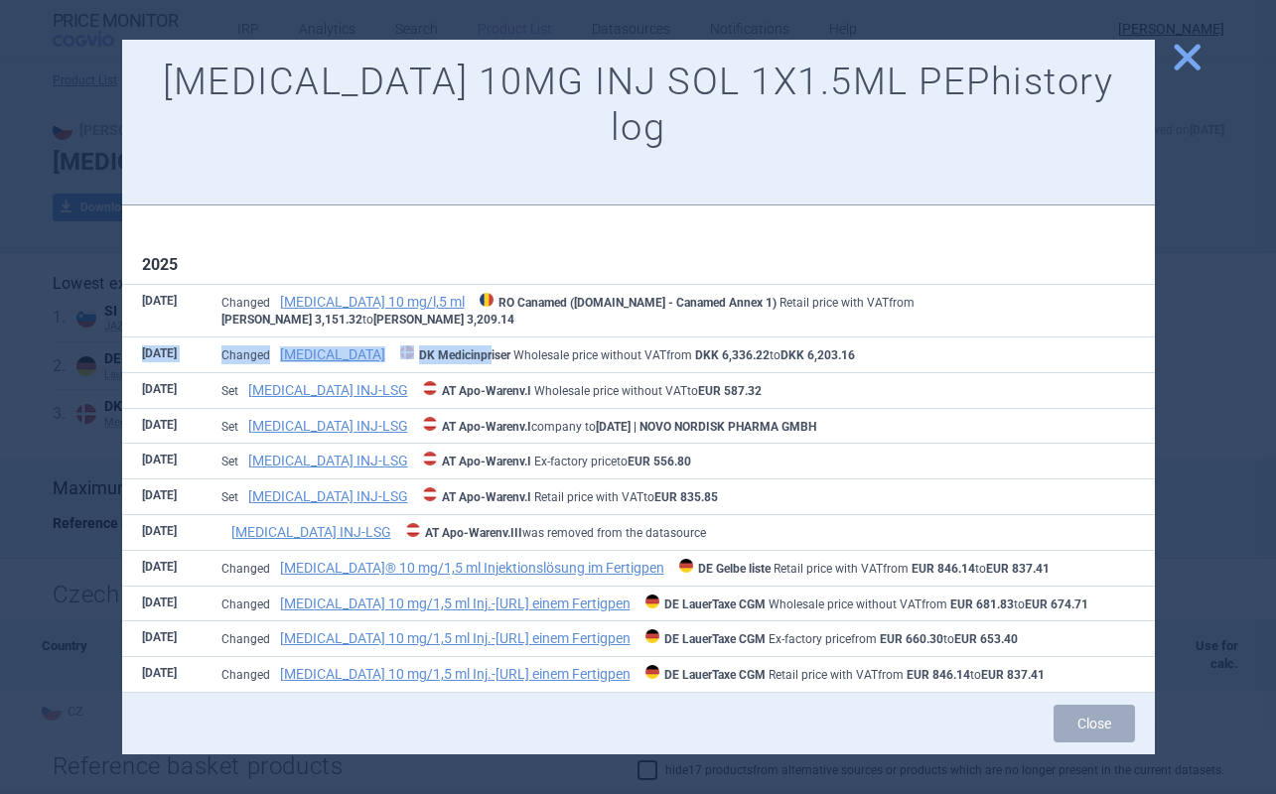
drag, startPoint x: 142, startPoint y: 294, endPoint x: 438, endPoint y: 290, distance: 295.9
click at [438, 337] on tr "[DATE] Changed [MEDICAL_DATA] DK Medicinpriser Wholesale price without VAT from…" at bounding box center [638, 355] width 1032 height 36
click at [491, 348] on span "Changed [MEDICAL_DATA] DK Medicinpriser Wholesale price without VAT from DKK 6,…" at bounding box center [537, 355] width 633 height 14
click at [522, 348] on span "Changed [MEDICAL_DATA] DK Medicinpriser Wholesale price without VAT from DKK 6,…" at bounding box center [537, 355] width 633 height 14
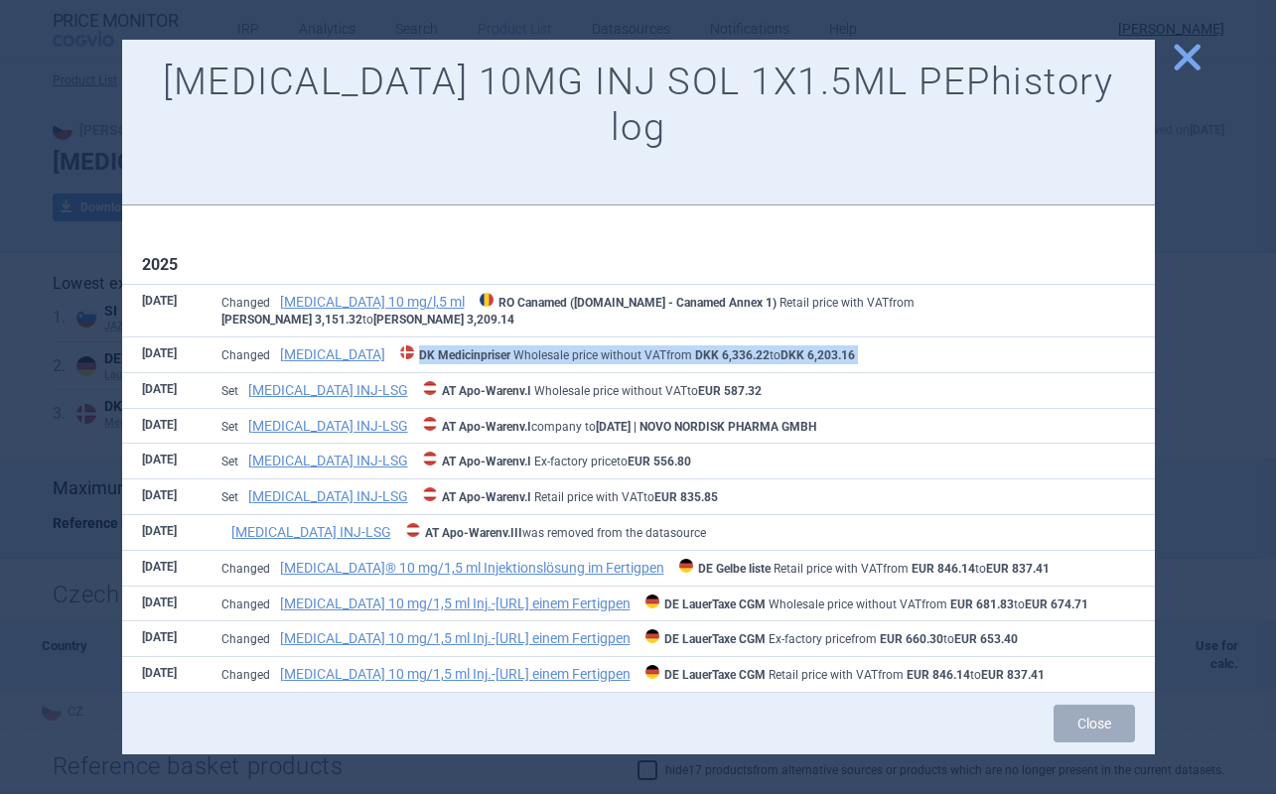
click at [522, 348] on span "Changed [MEDICAL_DATA] DK Medicinpriser Wholesale price without VAT from DKK 6,…" at bounding box center [537, 355] width 633 height 14
click at [520, 348] on span "Changed [MEDICAL_DATA] DK Medicinpriser Wholesale price without VAT from DKK 6,…" at bounding box center [537, 355] width 633 height 14
drag, startPoint x: 166, startPoint y: 290, endPoint x: 143, endPoint y: 294, distance: 23.2
click at [143, 337] on th "[DATE]" at bounding box center [161, 355] width 79 height 36
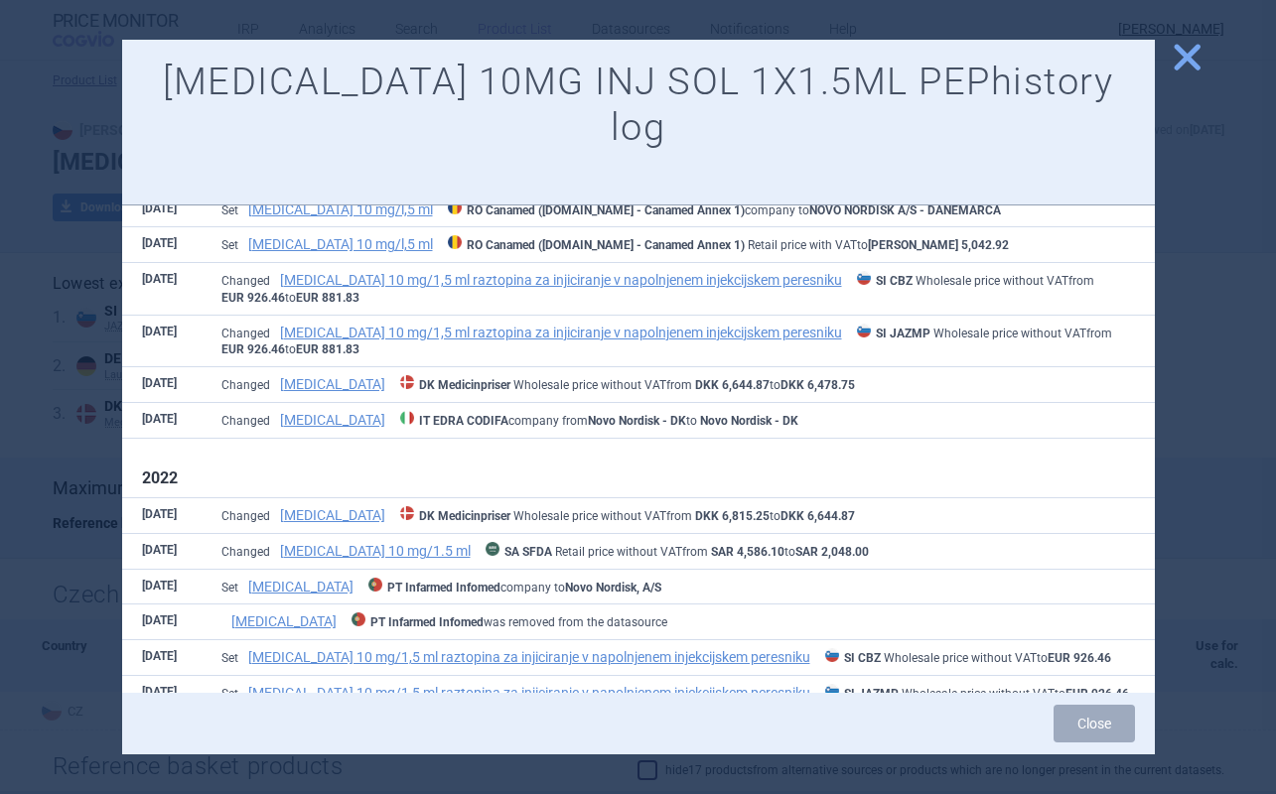
scroll to position [3551, 0]
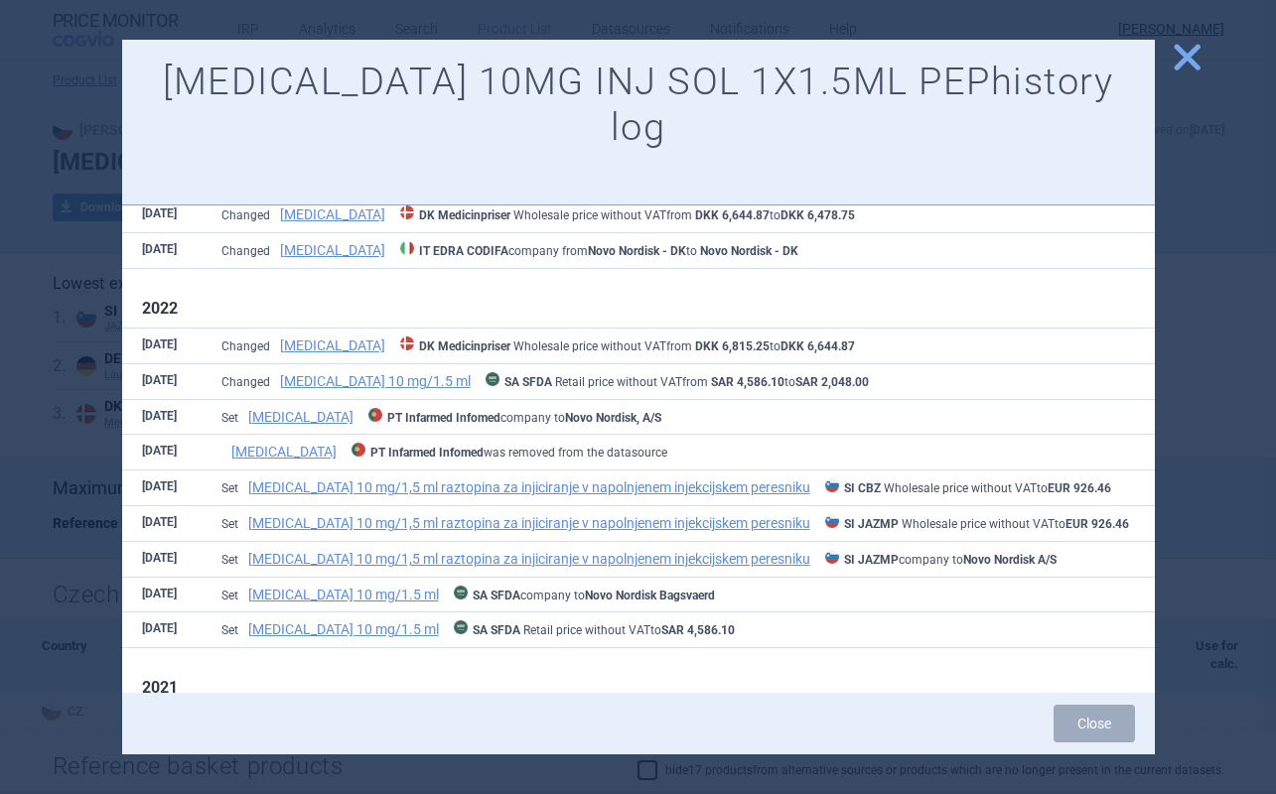
drag, startPoint x: 801, startPoint y: 581, endPoint x: 856, endPoint y: 576, distance: 54.8
click at [856, 719] on span "Set [MEDICAL_DATA] 10 mg/1,5 ml raztopina za injiciranje v napolnjenem injekcij…" at bounding box center [629, 726] width 817 height 14
click at [1181, 56] on span "close" at bounding box center [1186, 57] width 35 height 35
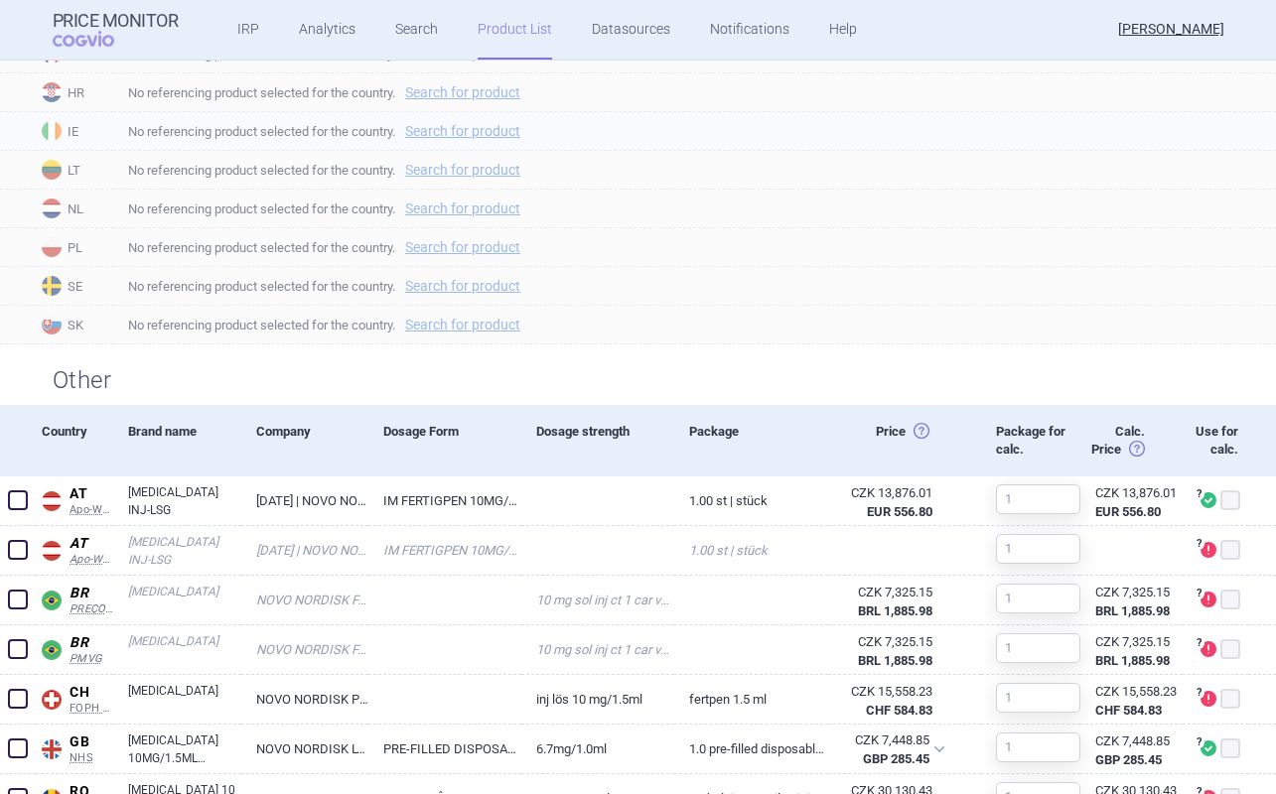
scroll to position [1631, 0]
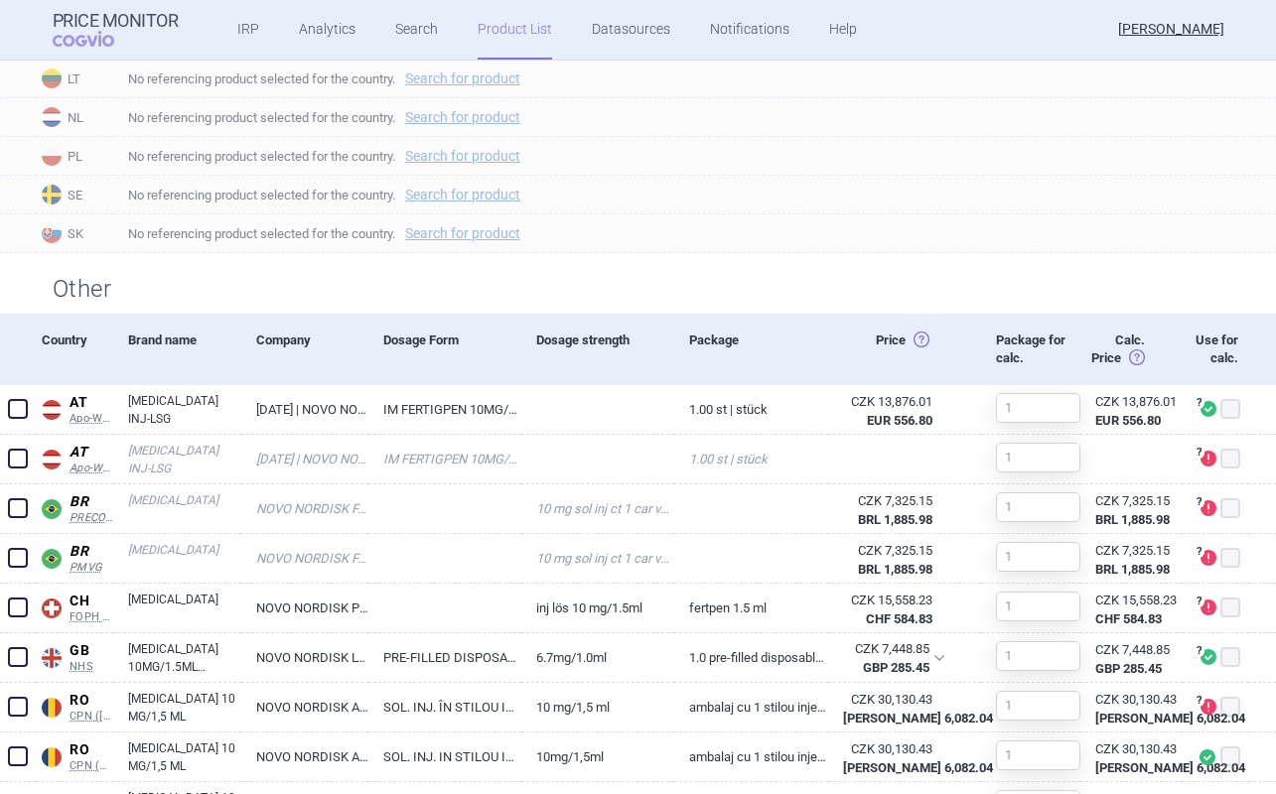
click at [87, 290] on h2 "Other" at bounding box center [638, 289] width 1171 height 33
click at [86, 290] on h2 "Other" at bounding box center [638, 289] width 1171 height 33
click at [87, 290] on h2 "Other" at bounding box center [638, 289] width 1171 height 33
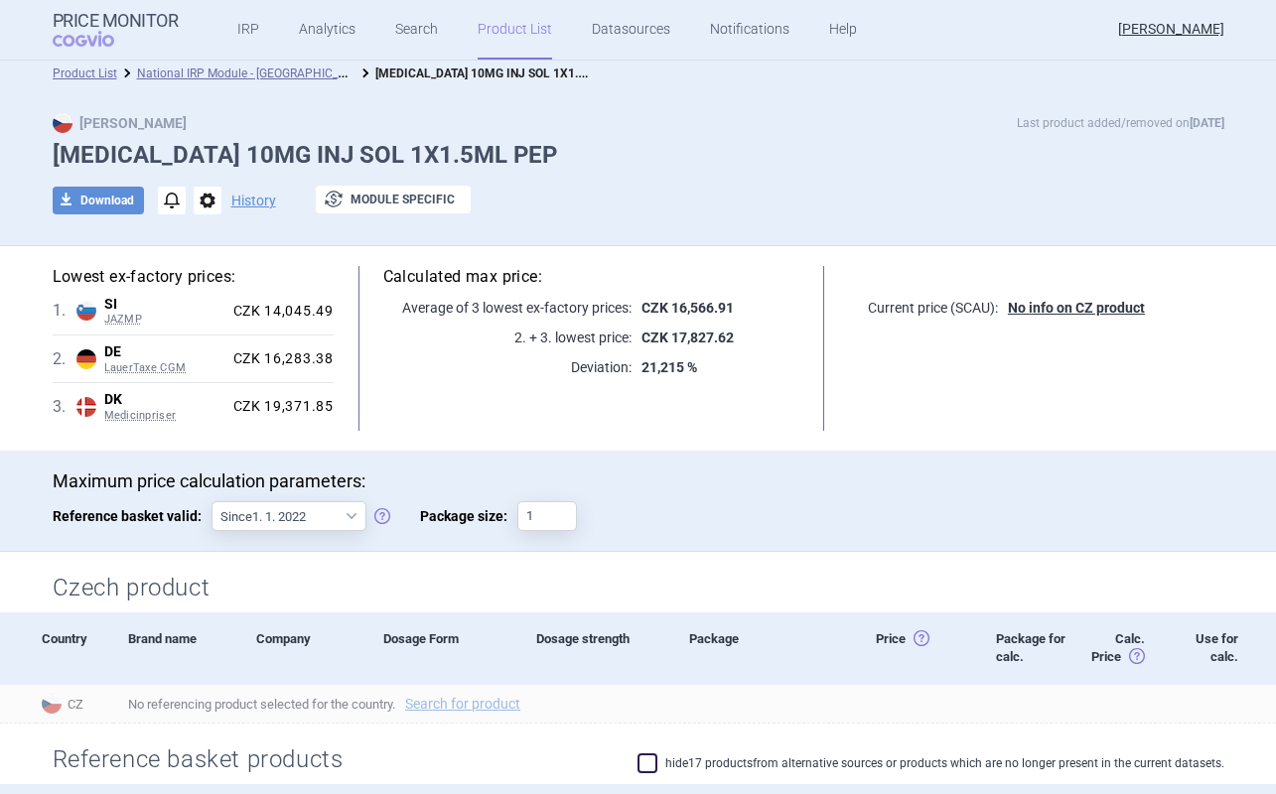
scroll to position [0, 0]
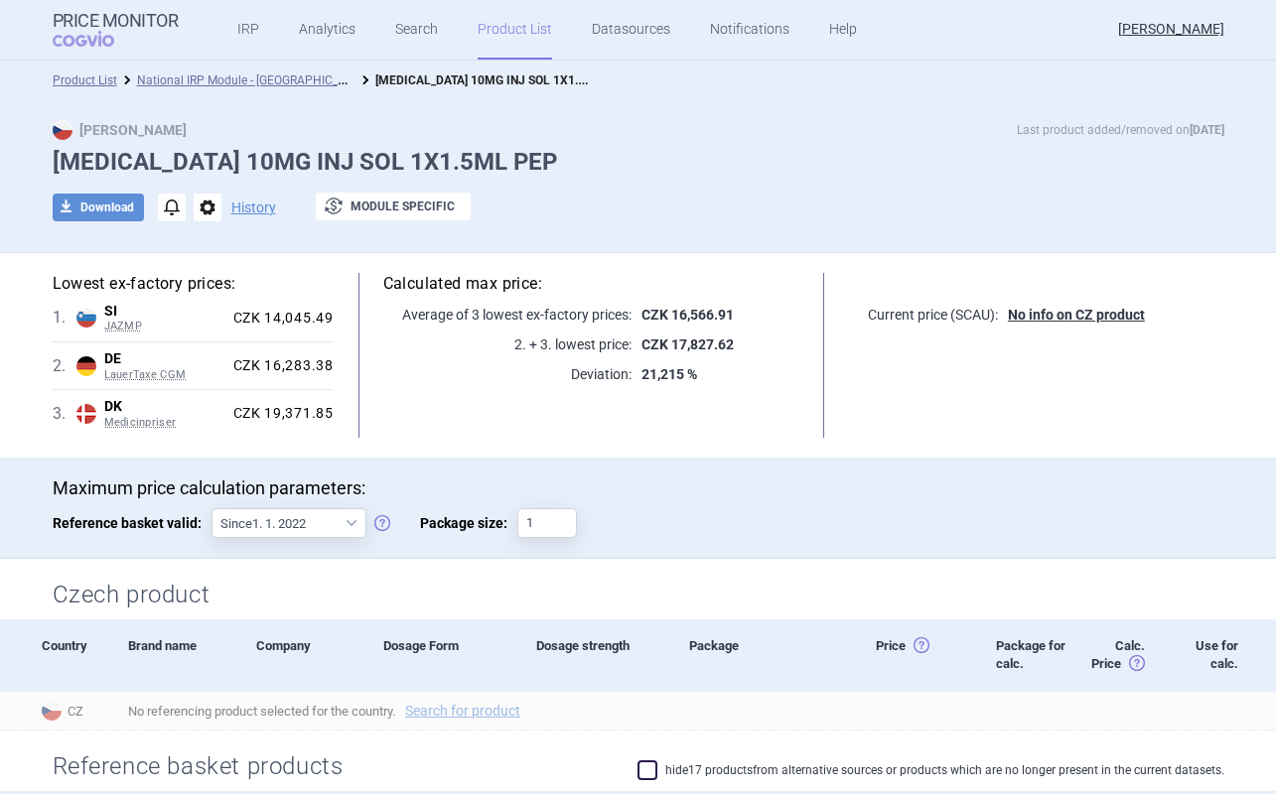
click at [122, 165] on h1 "[MEDICAL_DATA] 10MG INJ SOL 1X1.5ML PEP" at bounding box center [638, 162] width 1171 height 29
copy h1 "[MEDICAL_DATA]"
